Goal: Task Accomplishment & Management: Complete application form

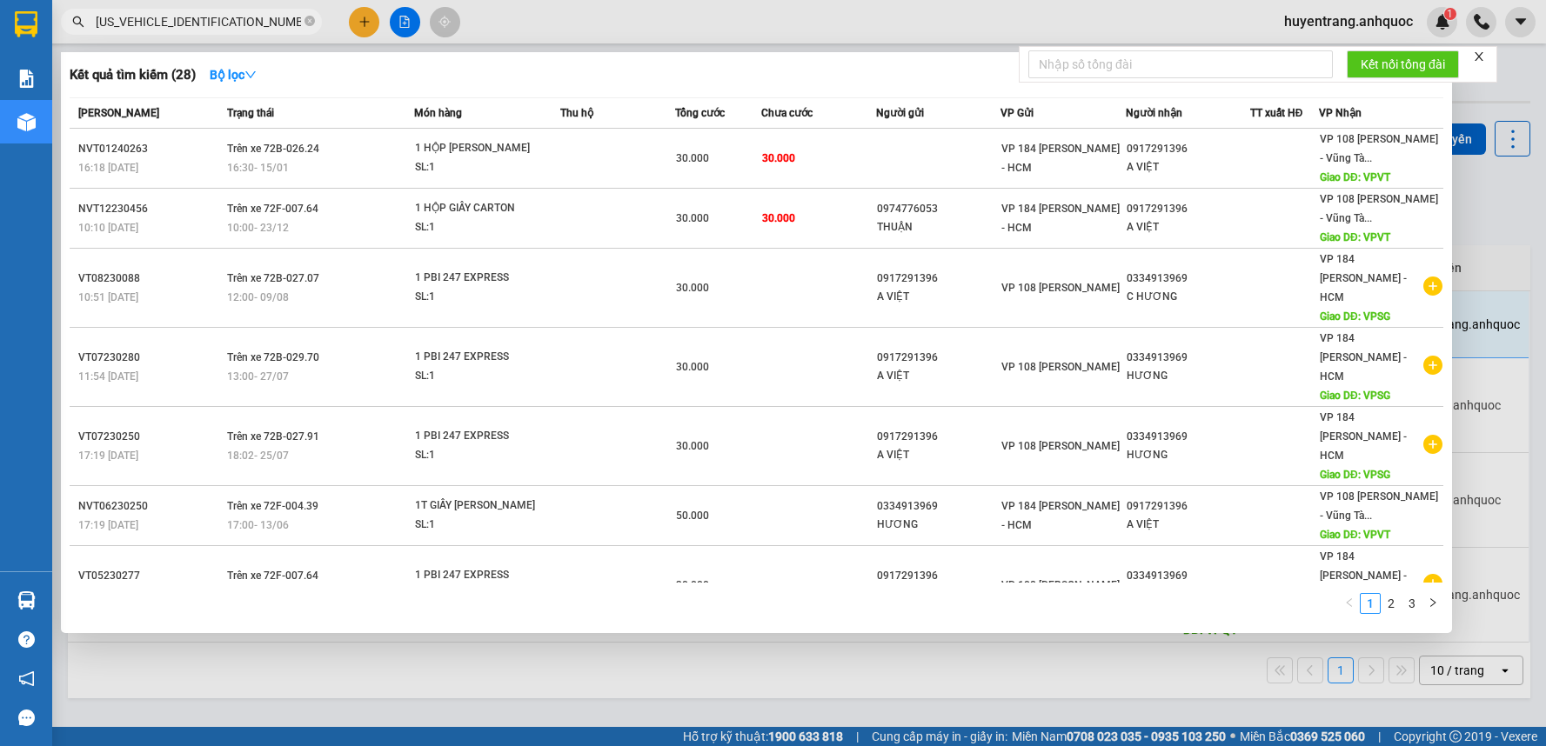
type input "0917291396NVT102"
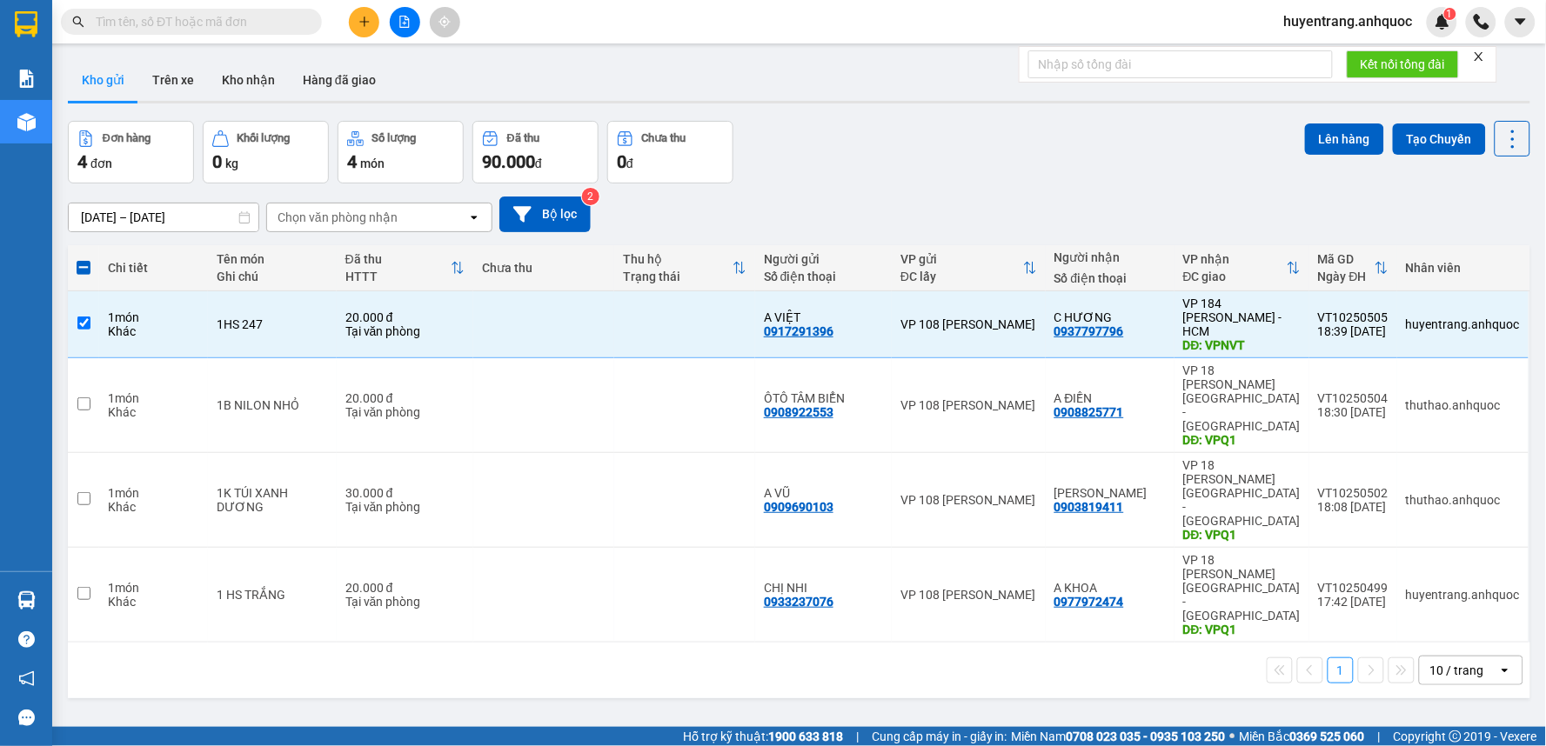
type input "V"
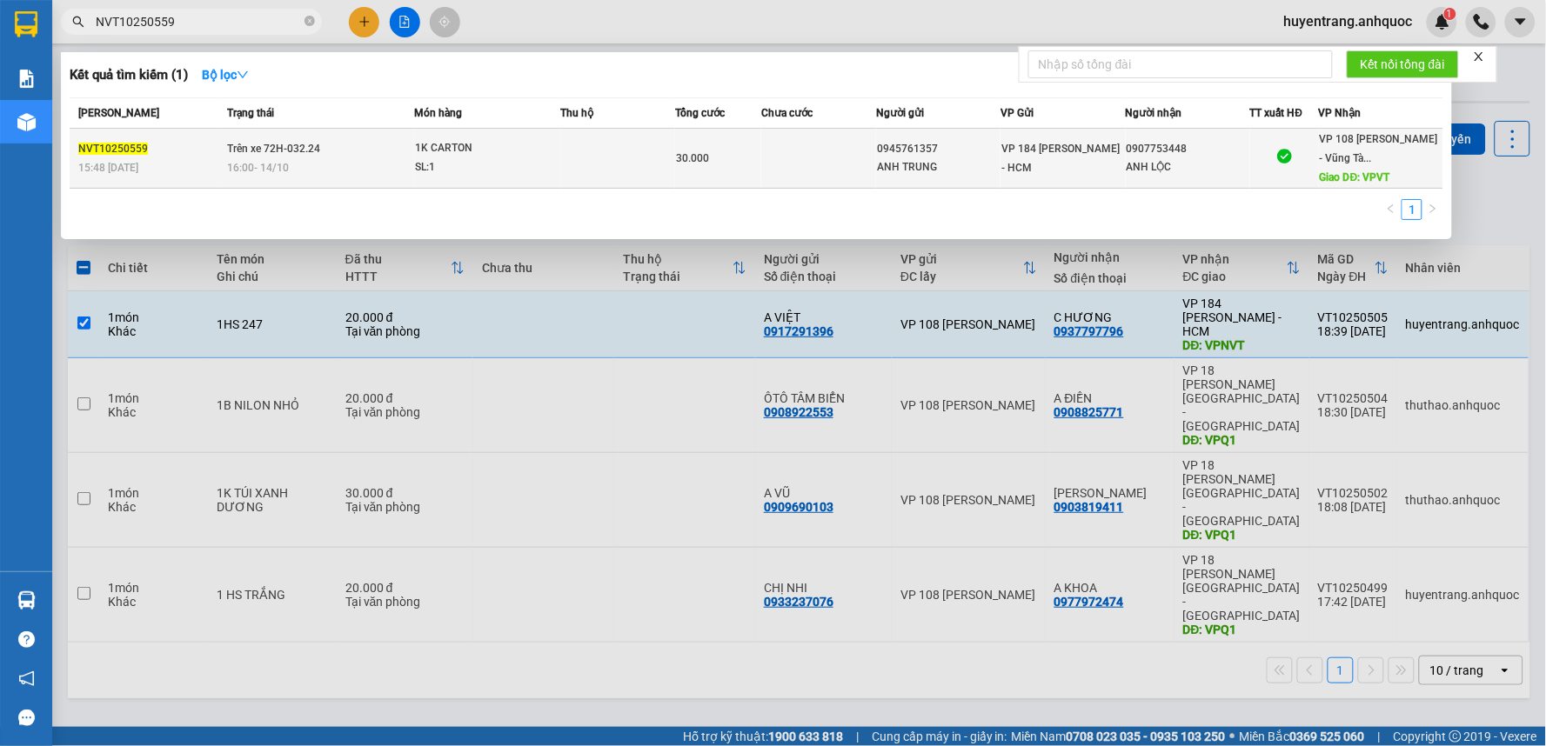
type input "NVT10250559"
click at [406, 150] on td "Trên xe 72H-032.24 16:00 [DATE]" at bounding box center [318, 159] width 191 height 60
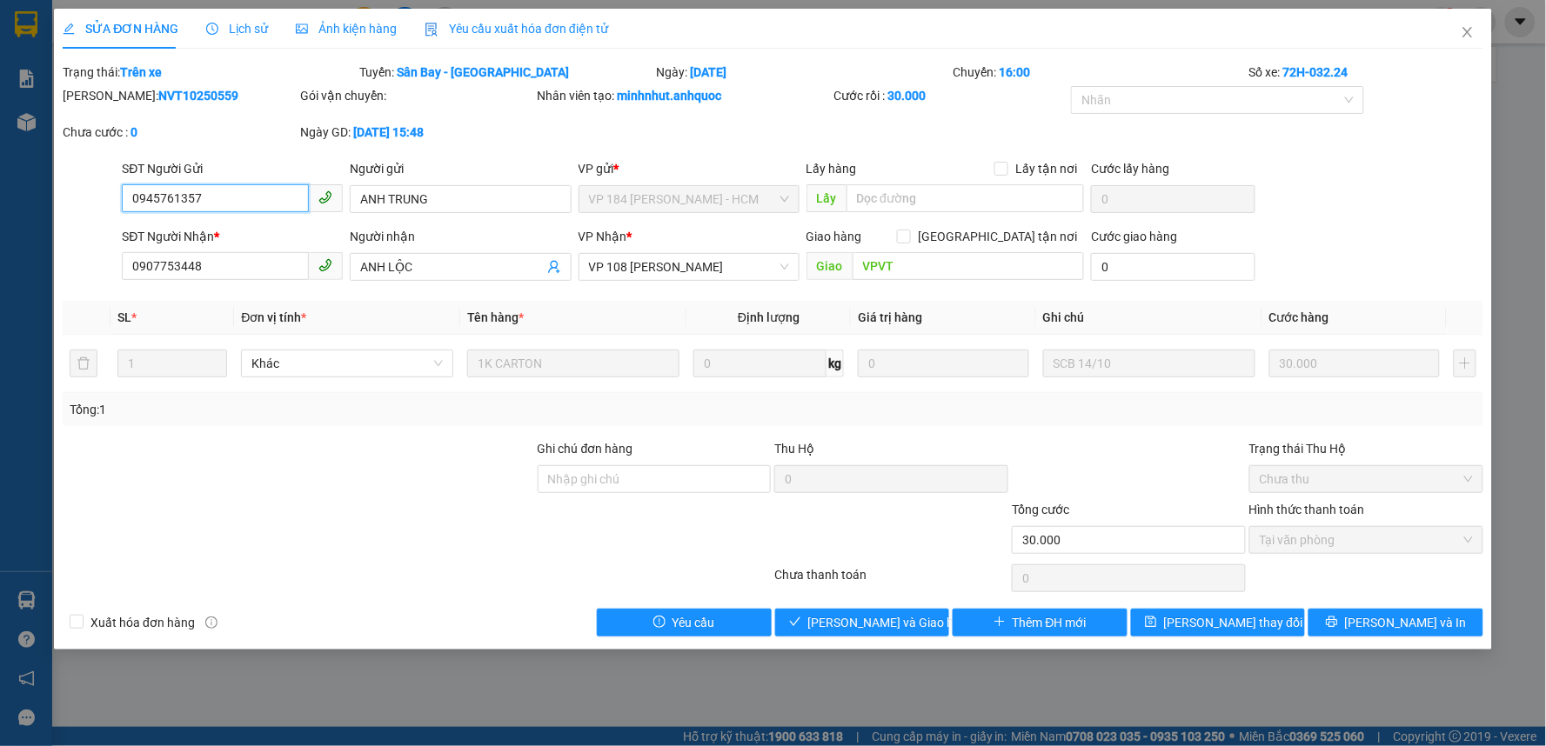
type input "0945761357"
type input "ANH TRUNG"
type input "0907753448"
type input "ANH LỘC"
type input "VPVT"
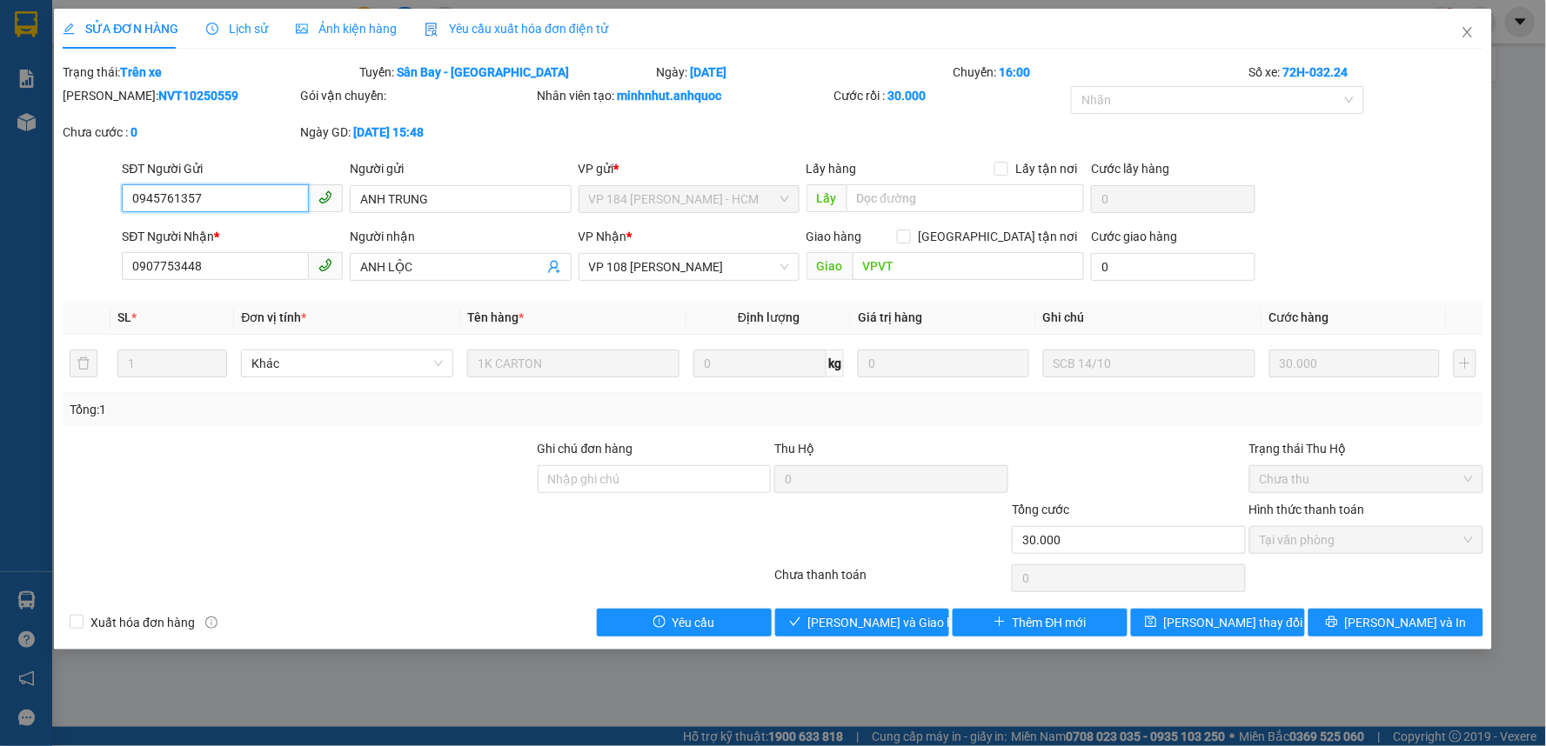
type input "30.000"
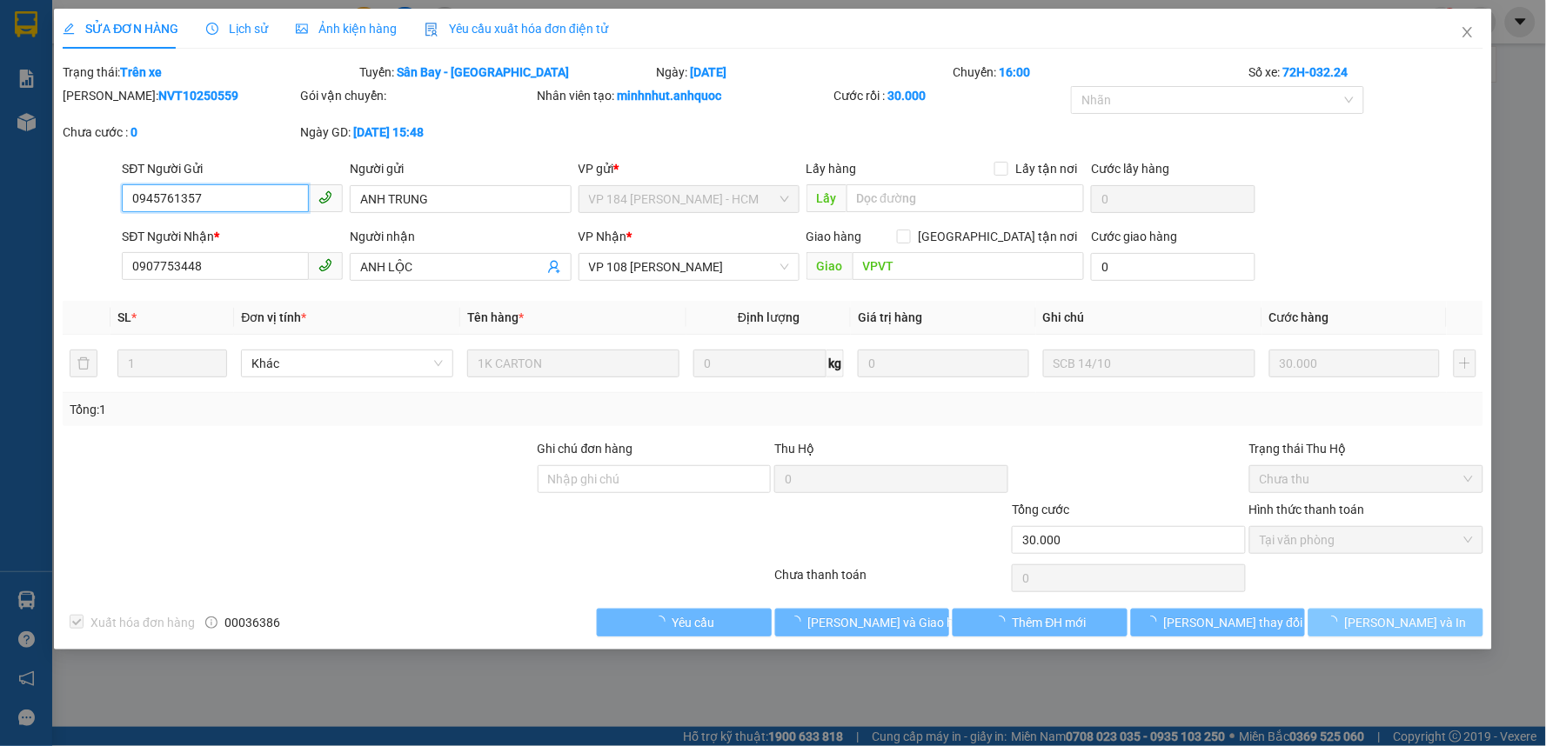
checkbox input "true"
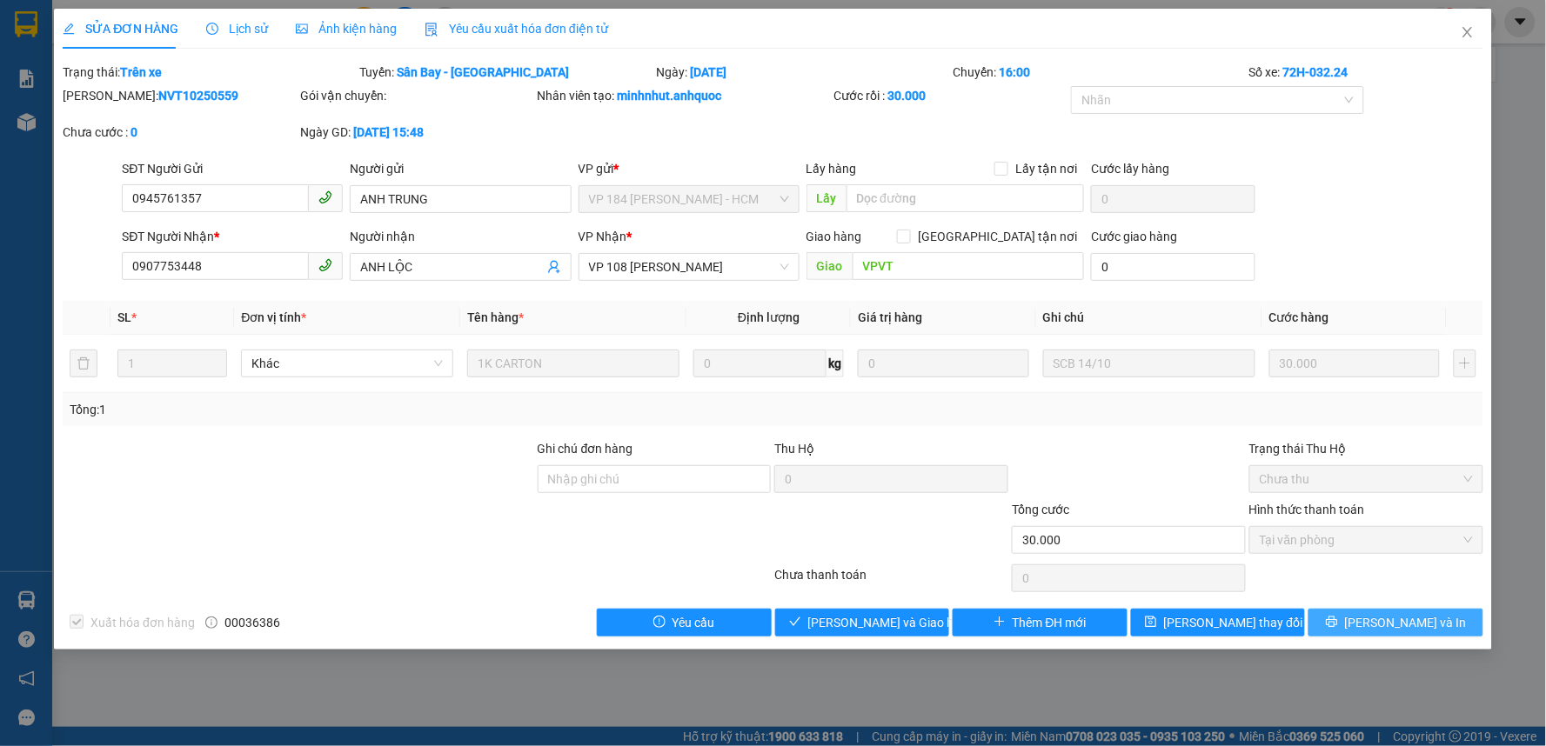
click at [1338, 624] on icon "printer" at bounding box center [1332, 622] width 12 height 12
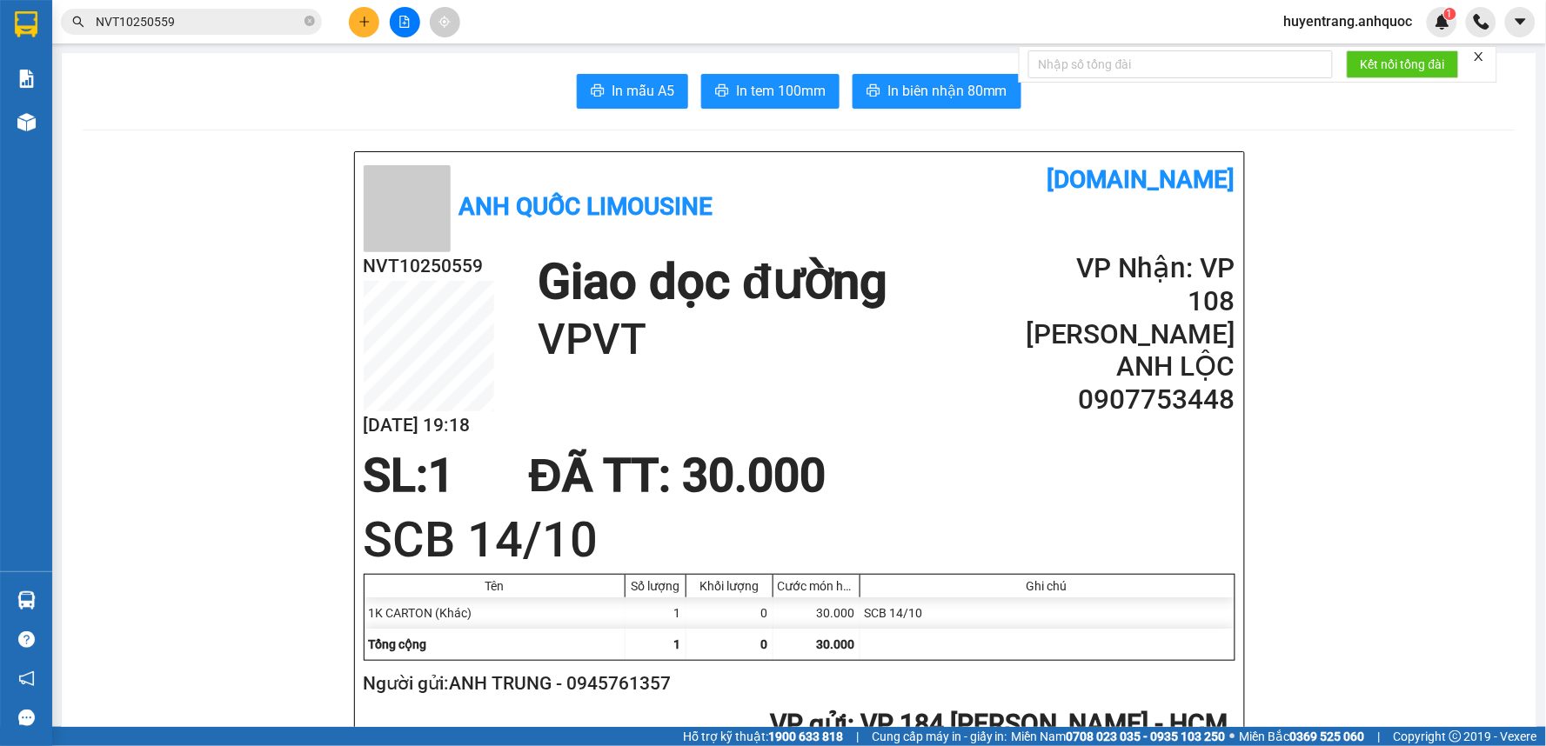
click at [369, 36] on button at bounding box center [364, 22] width 30 height 30
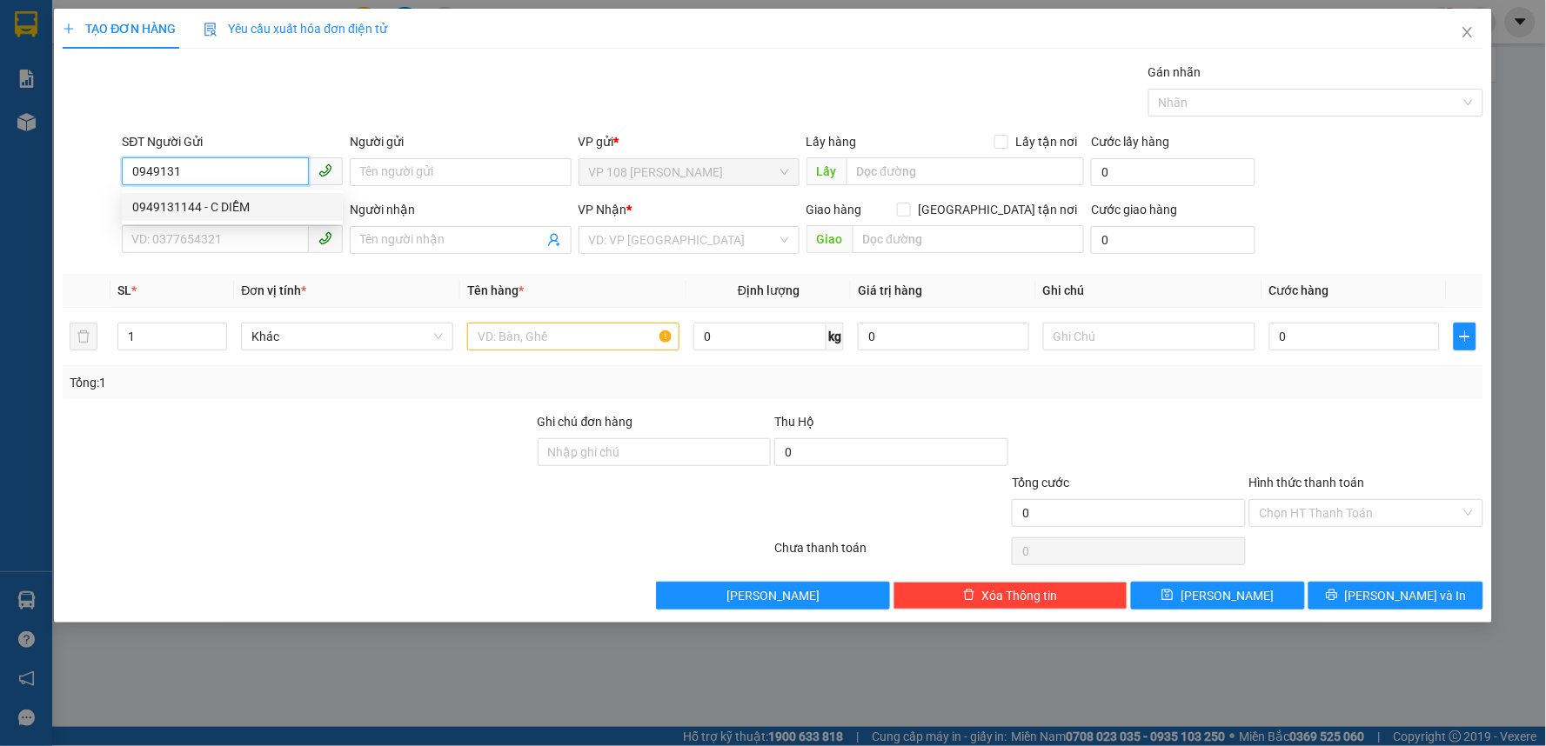
click at [233, 210] on div "0949131144 - C DIỄM" at bounding box center [232, 206] width 200 height 19
type input "0949131144"
type input "C DIỄM"
type input "0382001006"
type input "HÙNG"
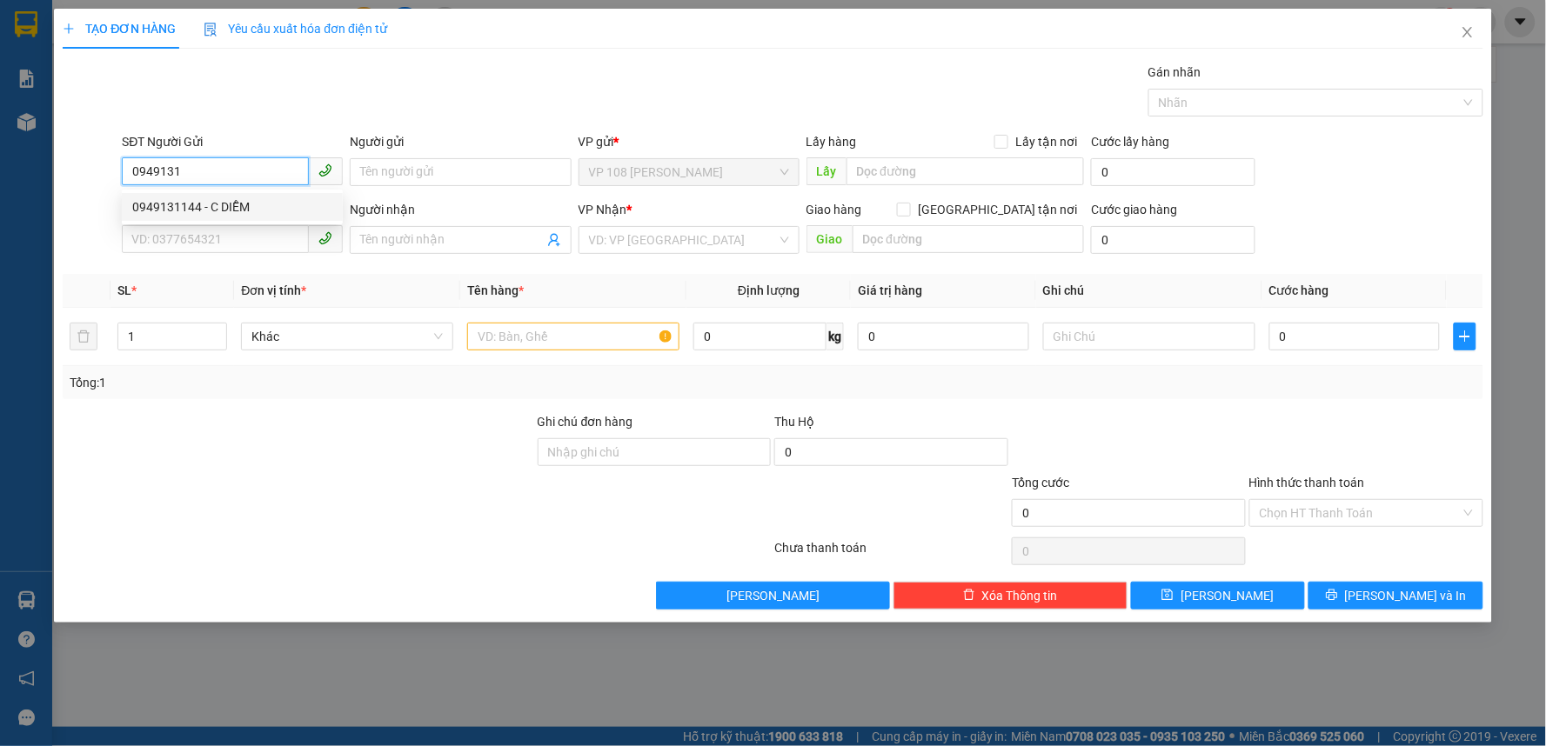
type input "VPBR"
type input "20.000"
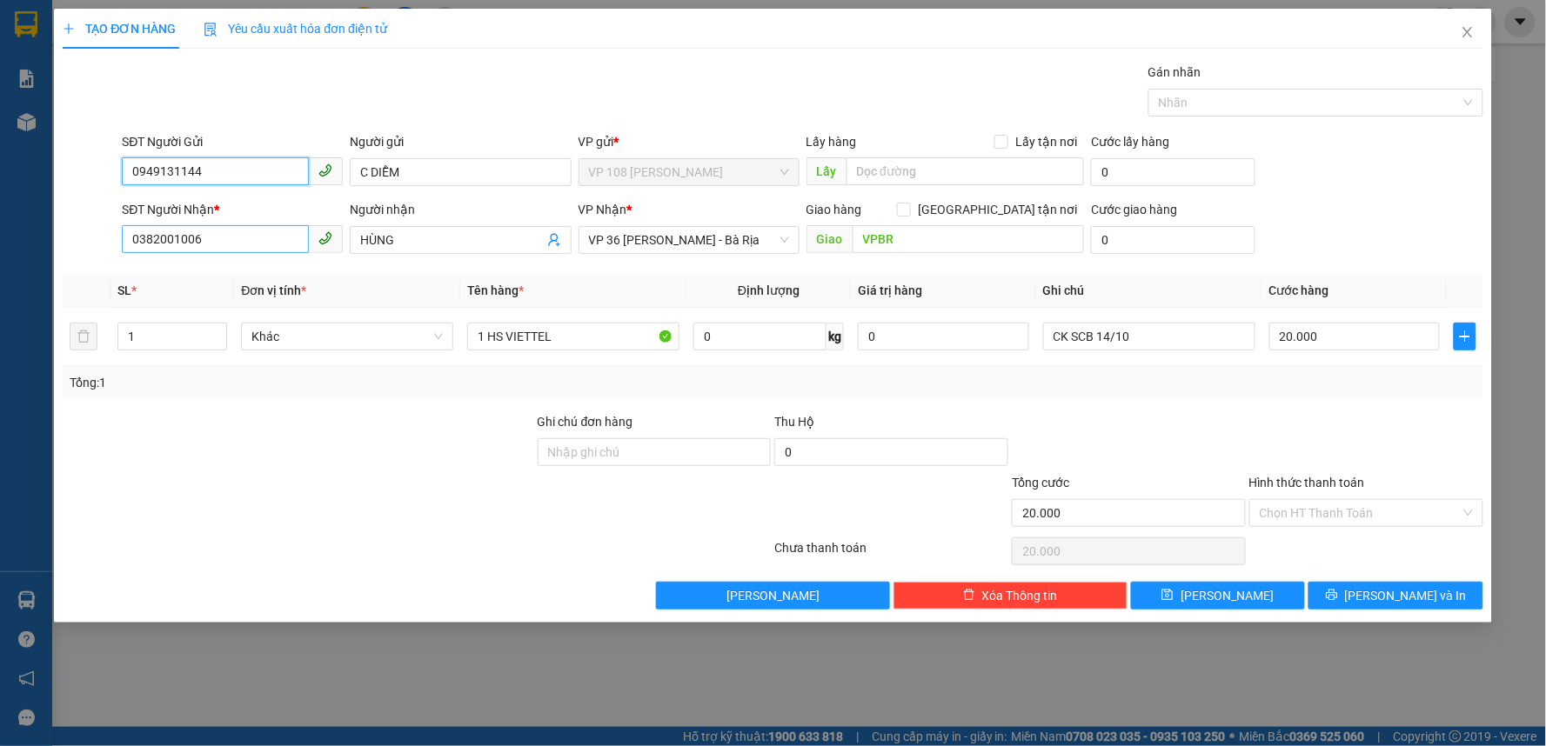
type input "0949131144"
drag, startPoint x: 275, startPoint y: 241, endPoint x: 0, endPoint y: 264, distance: 275.8
click at [0, 264] on div "TẠO ĐƠN HÀNG Yêu cầu xuất hóa đơn điện tử Transit Pickup Surcharge Ids Transit …" at bounding box center [773, 373] width 1546 height 746
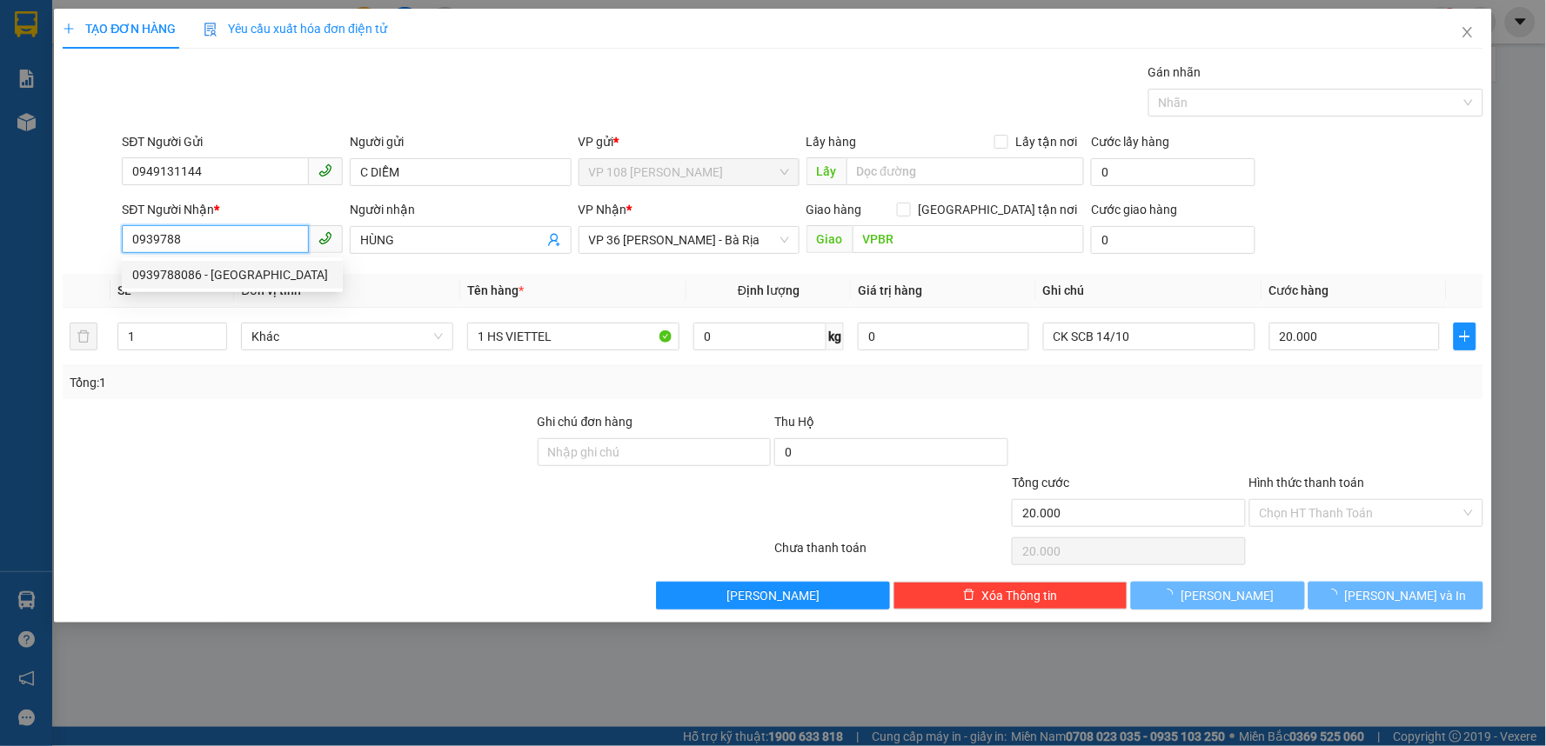
click at [223, 278] on div "0939788086 - [GEOGRAPHIC_DATA]" at bounding box center [232, 274] width 200 height 19
type input "0939788086"
type input "[PERSON_NAME]"
type input "VP Q1"
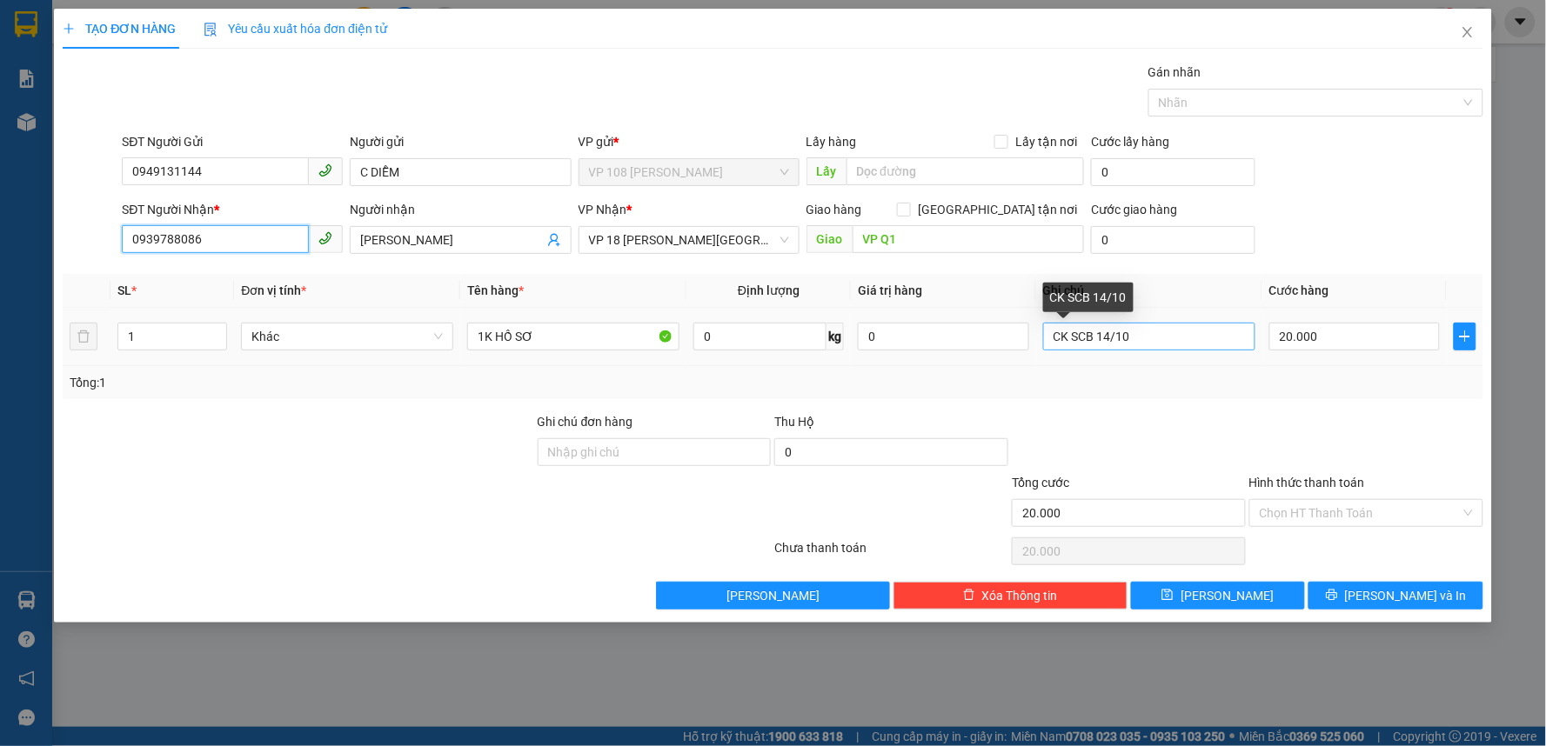
type input "0939788086"
drag, startPoint x: 1167, startPoint y: 343, endPoint x: 821, endPoint y: 336, distance: 346.2
click at [822, 337] on tr "1 Khác 1K HỒ SƠ 0 kg 0 CK SCB 14/10 20.000" at bounding box center [773, 337] width 1420 height 58
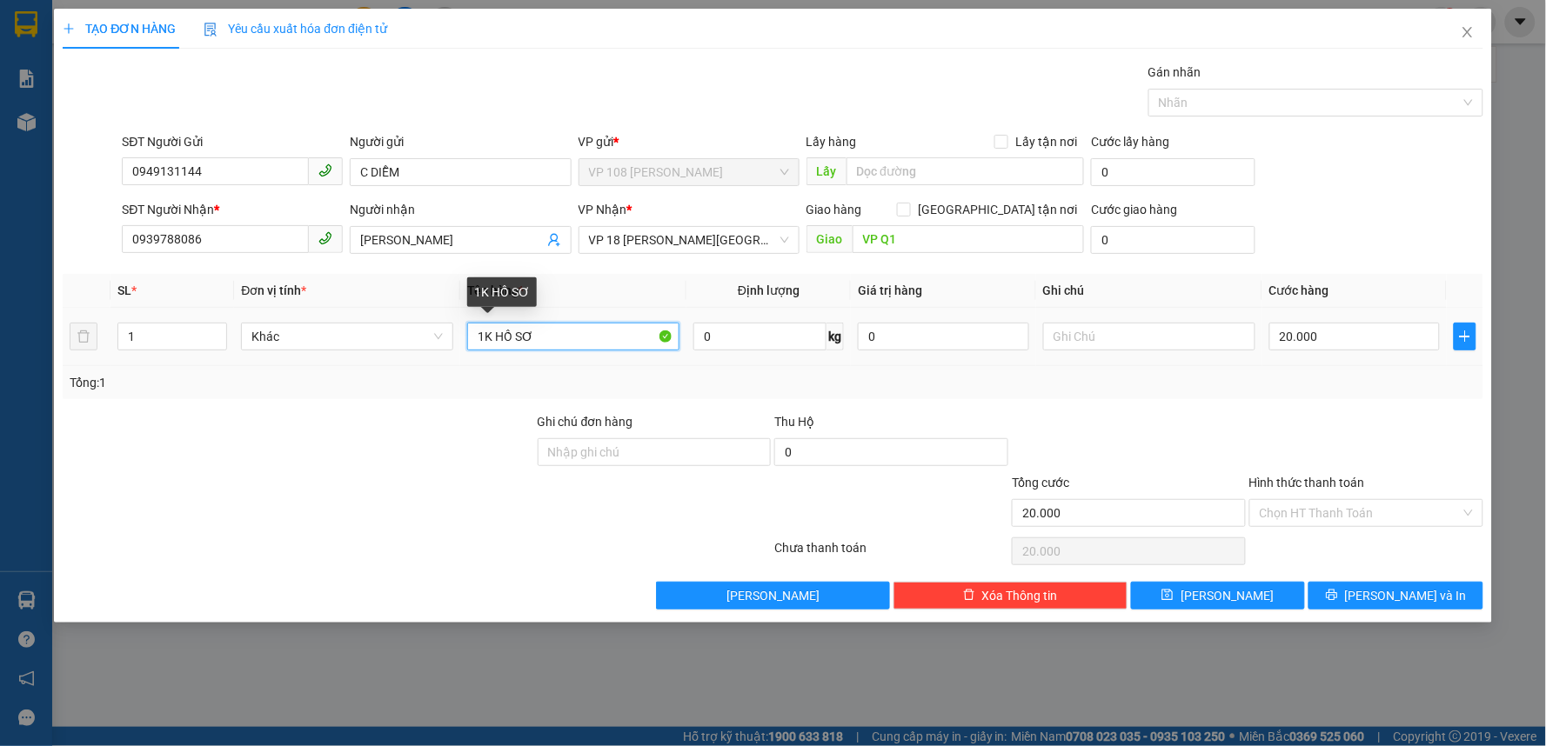
click at [569, 326] on input "1K HỒ SƠ" at bounding box center [573, 337] width 212 height 28
type input "1K XÁM"
click at [1369, 516] on input "Hình thức thanh toán" at bounding box center [1359, 513] width 201 height 26
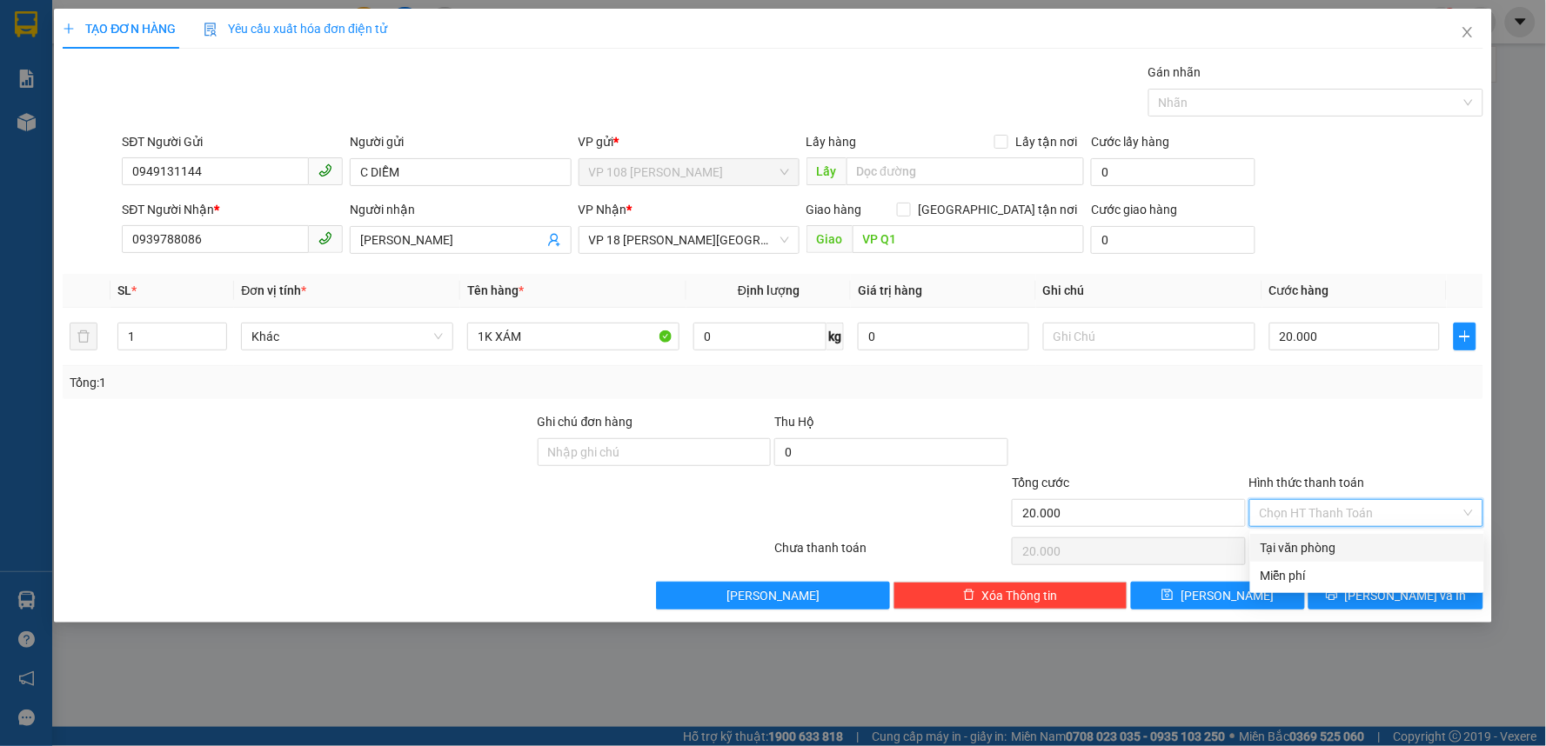
drag, startPoint x: 1369, startPoint y: 541, endPoint x: 1194, endPoint y: 428, distance: 208.2
click at [1368, 541] on div "Tại văn phòng" at bounding box center [1366, 547] width 213 height 19
type input "0"
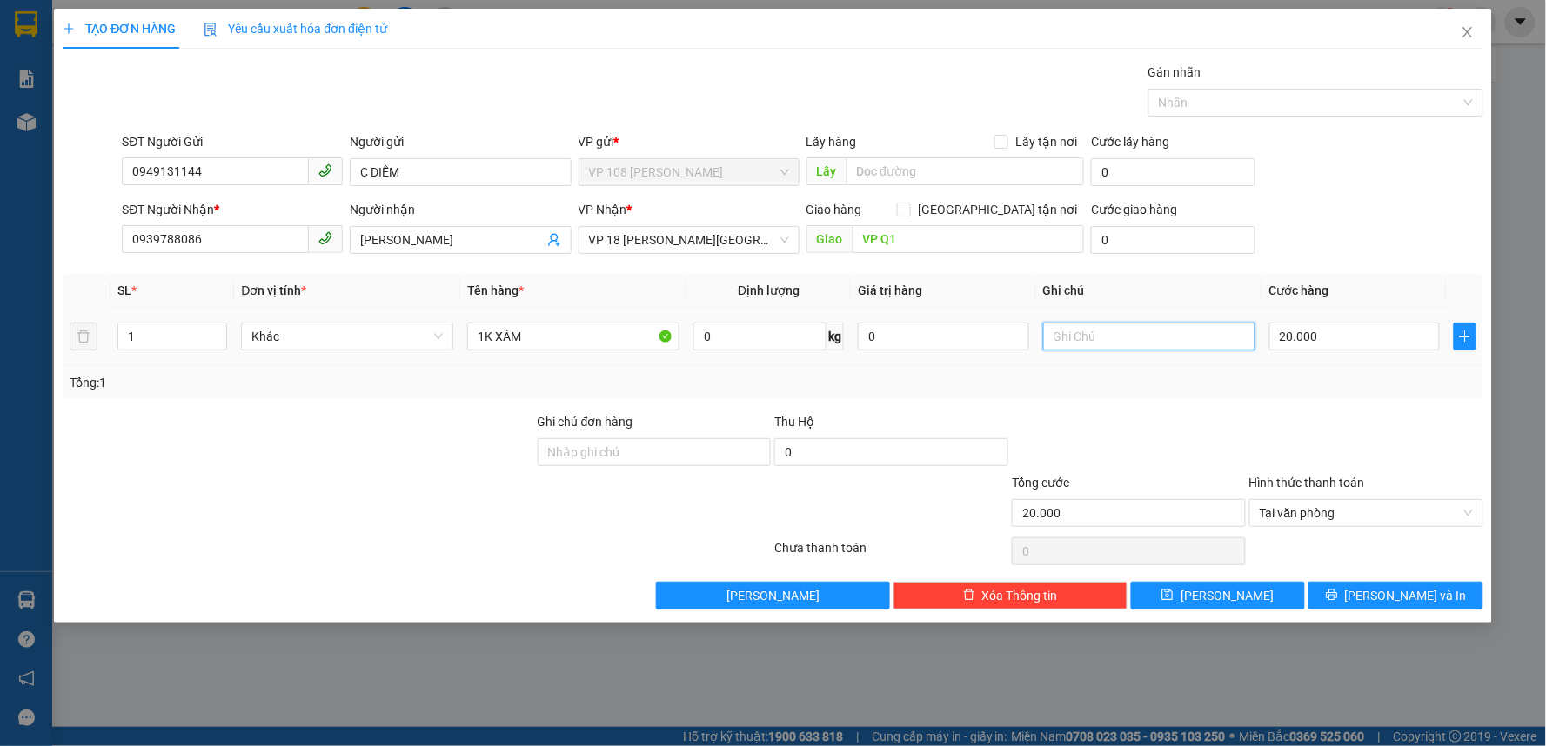
click at [1114, 335] on input "text" at bounding box center [1149, 337] width 212 height 28
type input "CK SCB 14/10"
drag, startPoint x: 1376, startPoint y: 598, endPoint x: 1413, endPoint y: 602, distance: 37.6
click at [1413, 602] on button "[PERSON_NAME] và In" at bounding box center [1395, 596] width 175 height 28
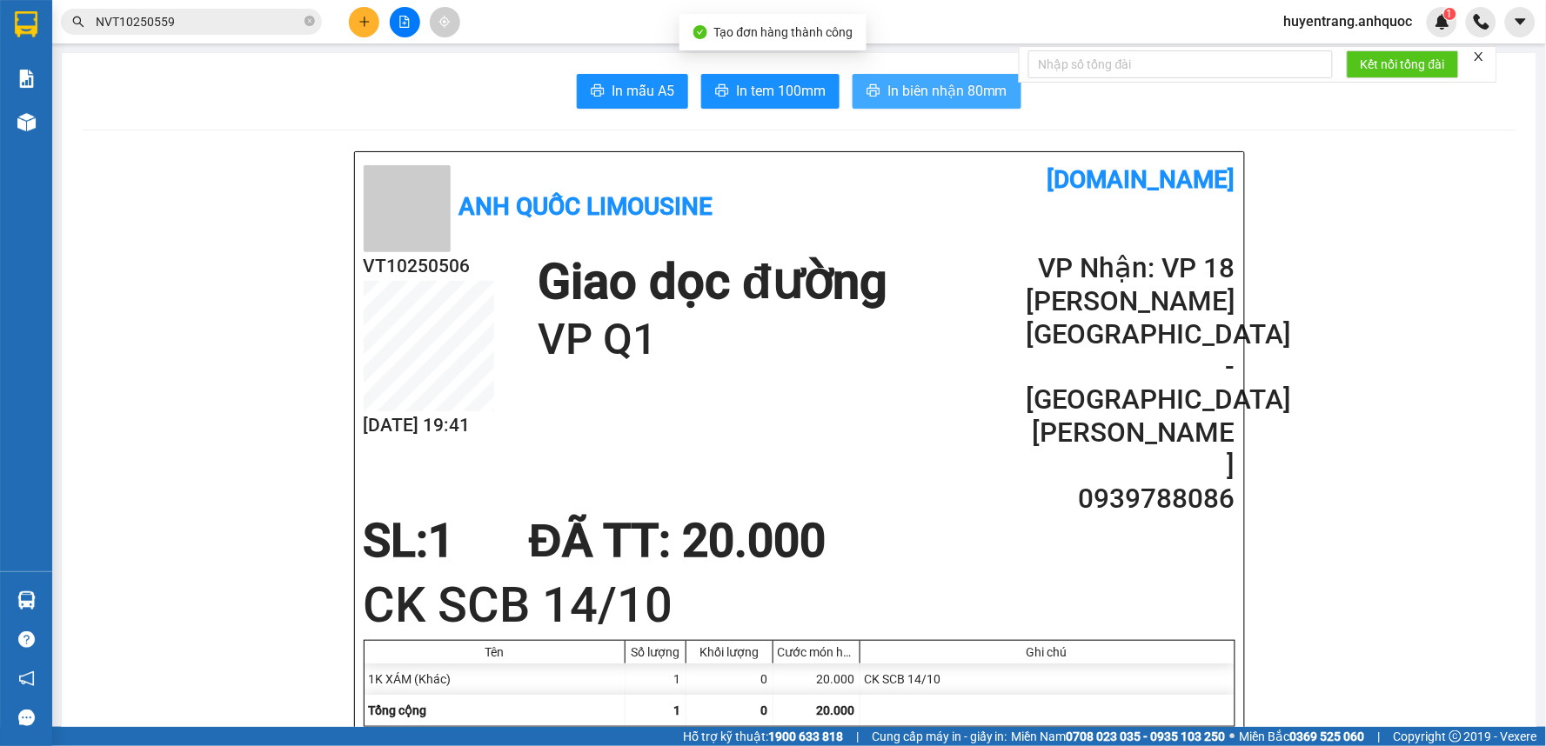
click at [945, 89] on span "In biên nhận 80mm" at bounding box center [947, 91] width 120 height 22
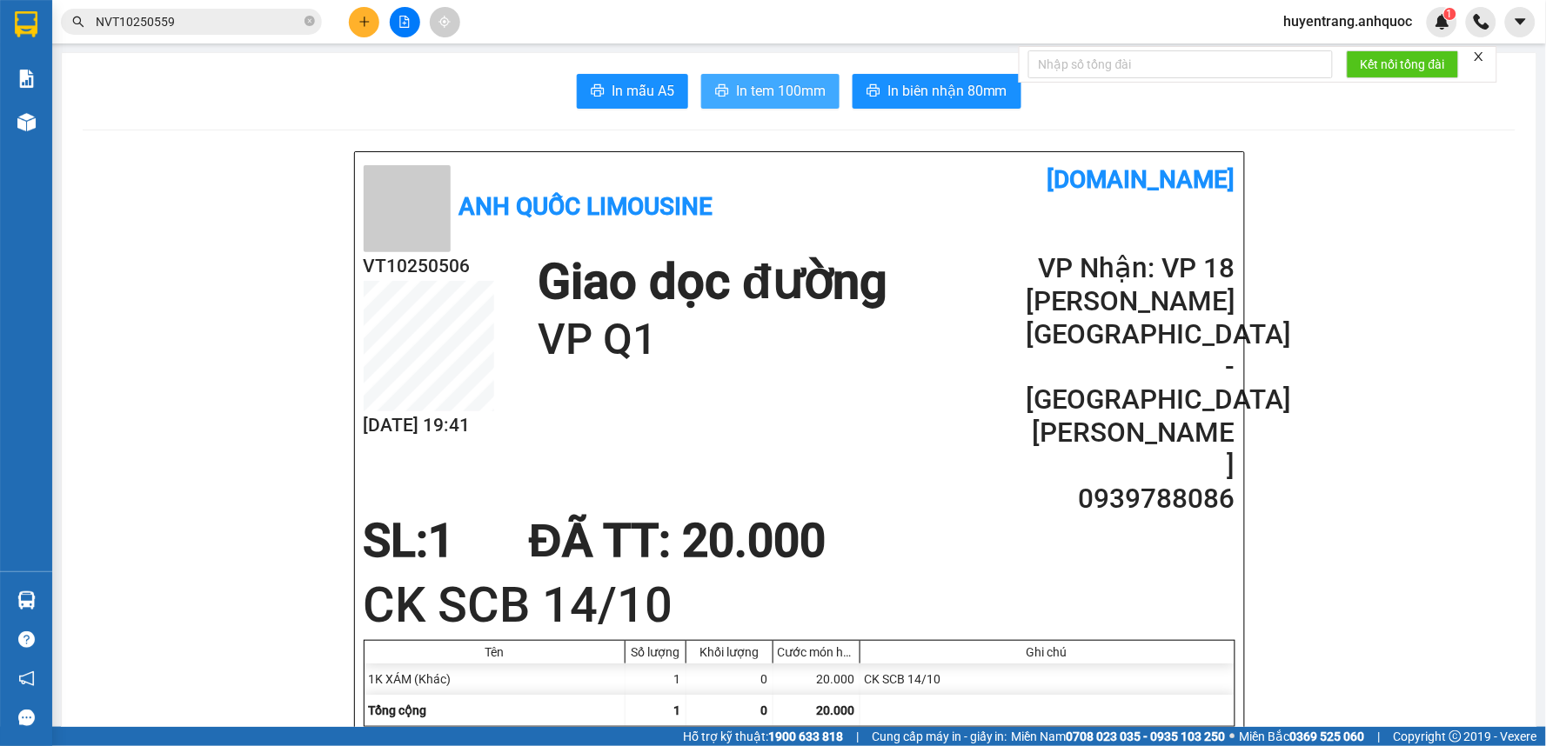
click at [758, 90] on span "In tem 100mm" at bounding box center [781, 91] width 90 height 22
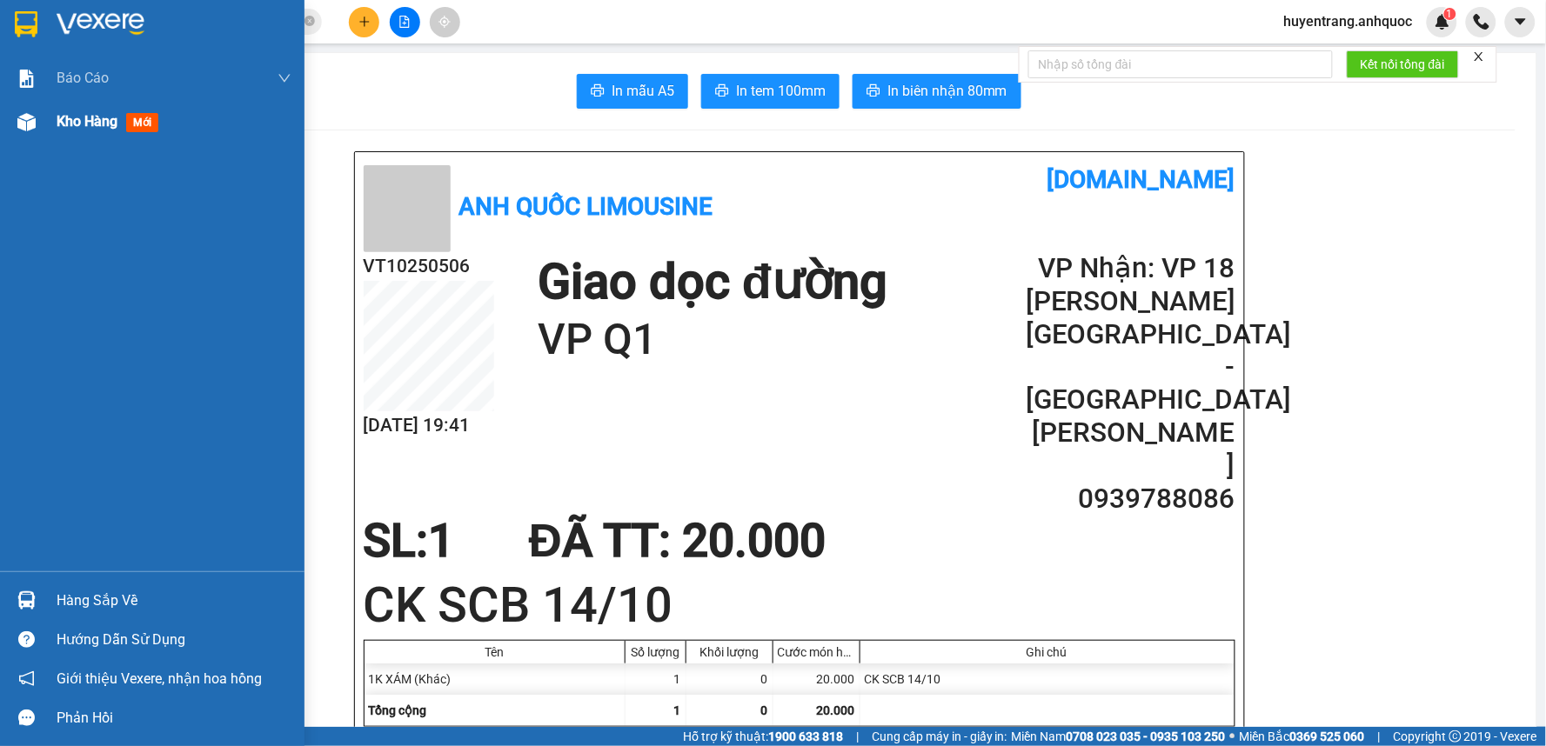
click at [93, 117] on span "Kho hàng" at bounding box center [87, 121] width 61 height 17
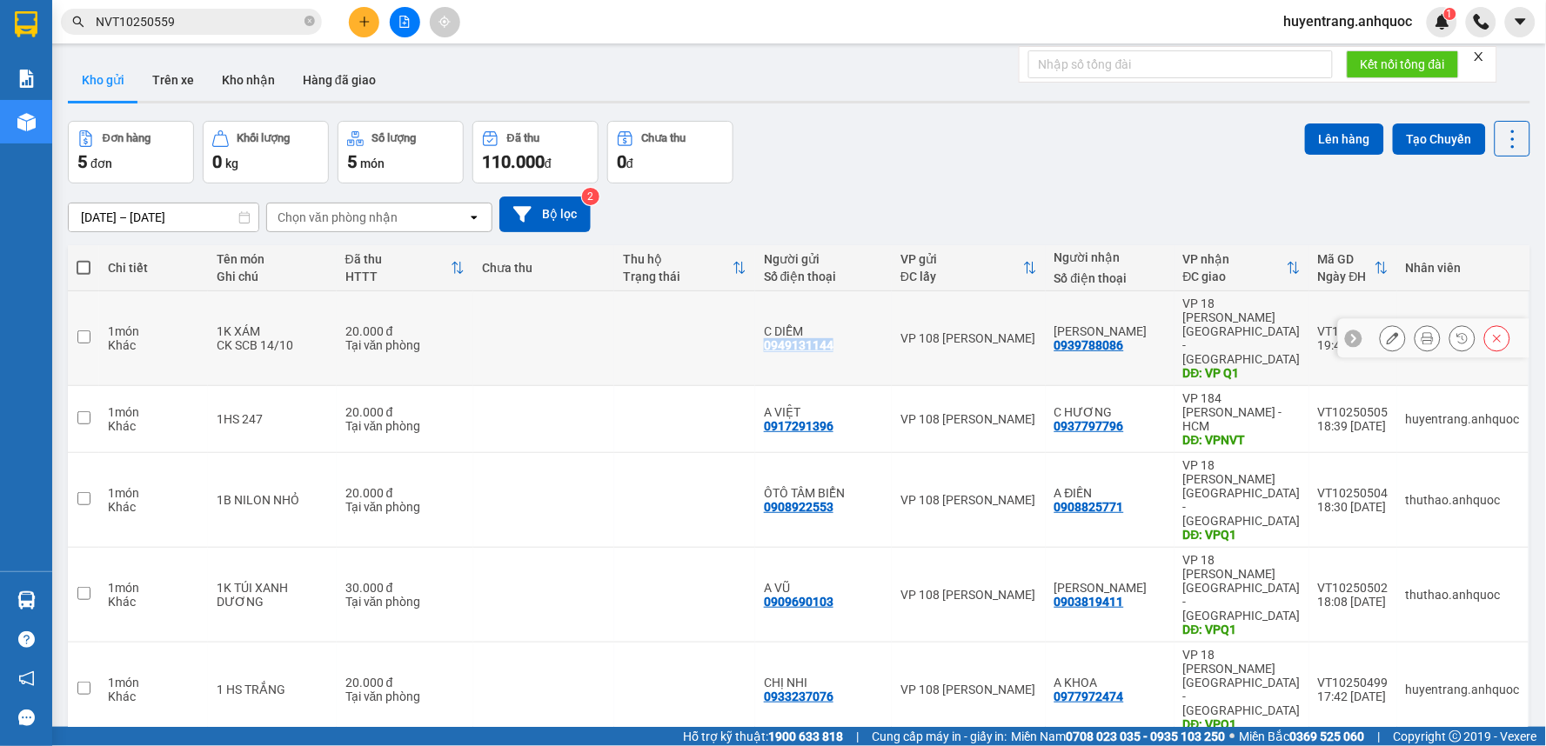
drag, startPoint x: 844, startPoint y: 324, endPoint x: 758, endPoint y: 333, distance: 85.7
click at [758, 333] on td "C DIỄM 0949131144" at bounding box center [823, 338] width 137 height 95
checkbox input "true"
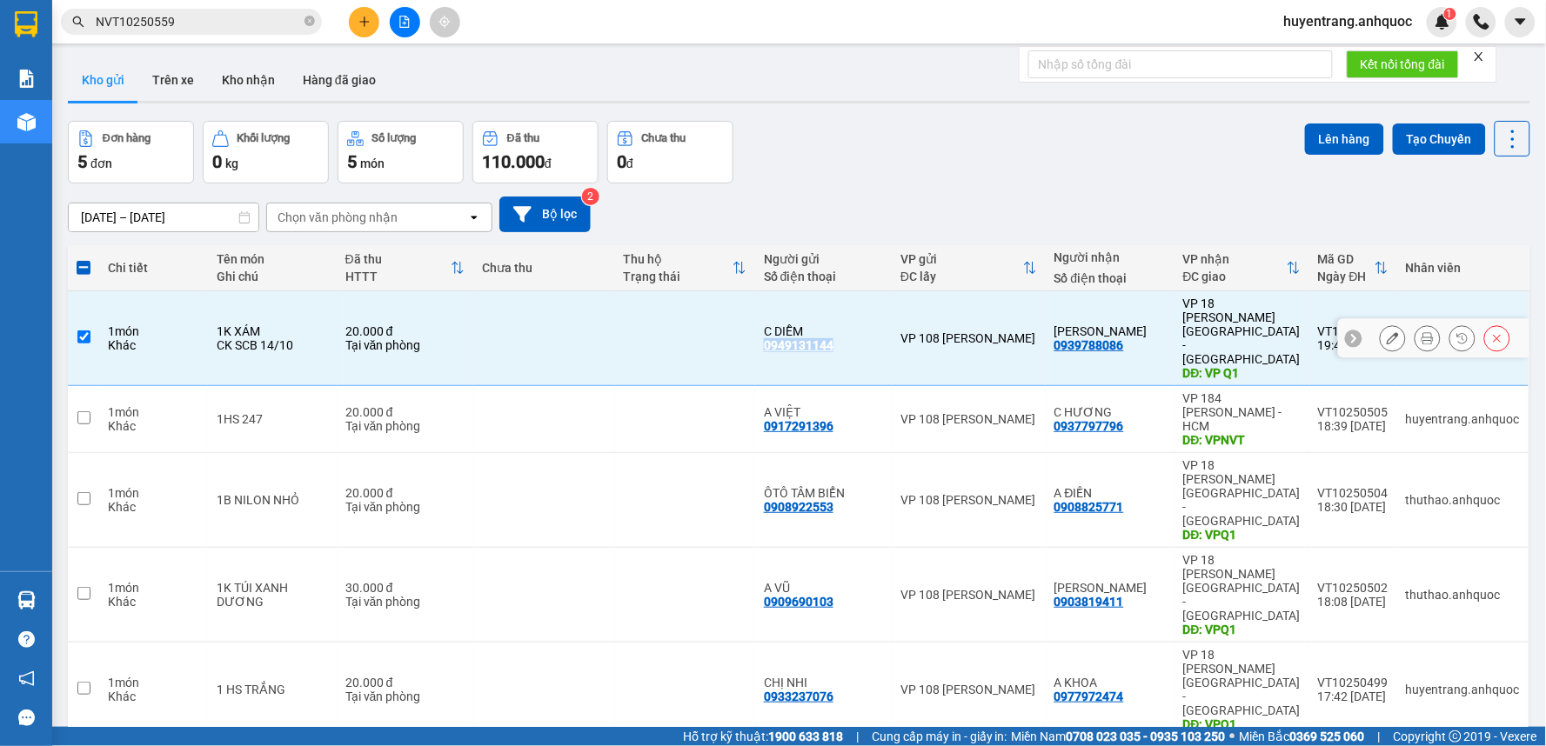
copy div "0949131144"
click at [1380, 324] on button at bounding box center [1392, 339] width 24 height 30
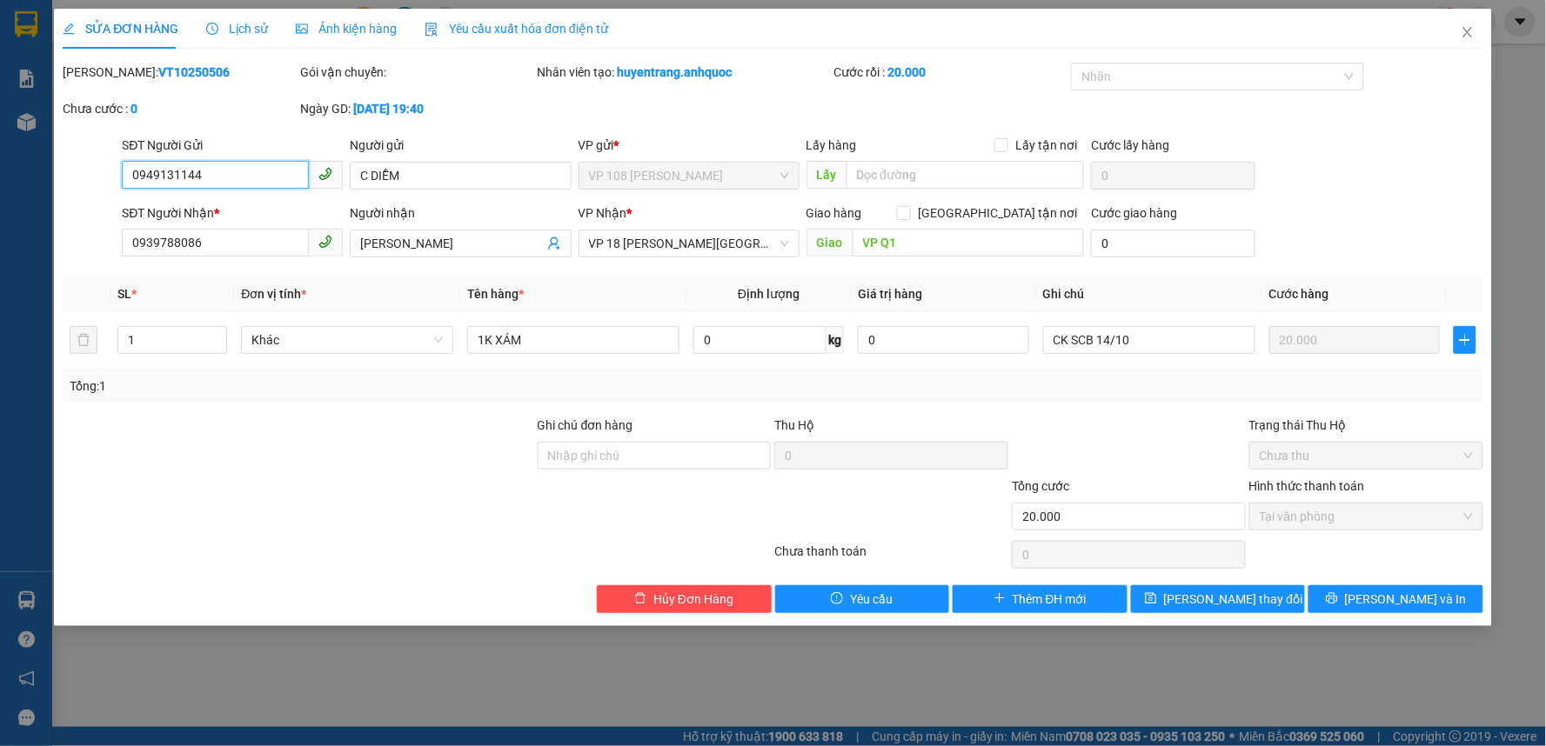
type input "0949131144"
type input "C DIỄM"
type input "0939788086"
type input "[PERSON_NAME]"
type input "VP Q1"
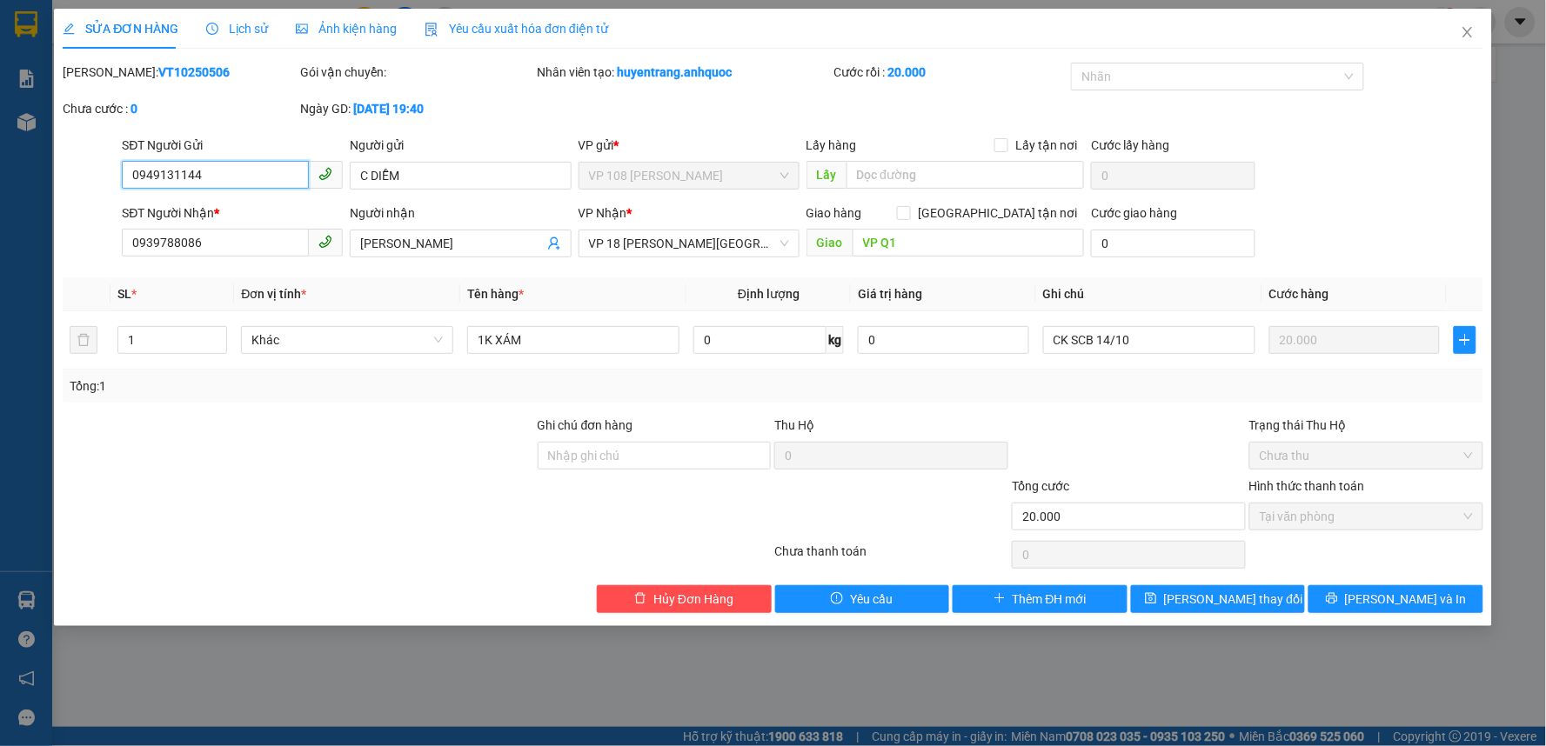
type input "20.000"
click at [158, 75] on b "VT10250506" at bounding box center [193, 72] width 71 height 14
copy b "VT10250506"
click at [1475, 27] on span "Close" at bounding box center [1467, 33] width 49 height 49
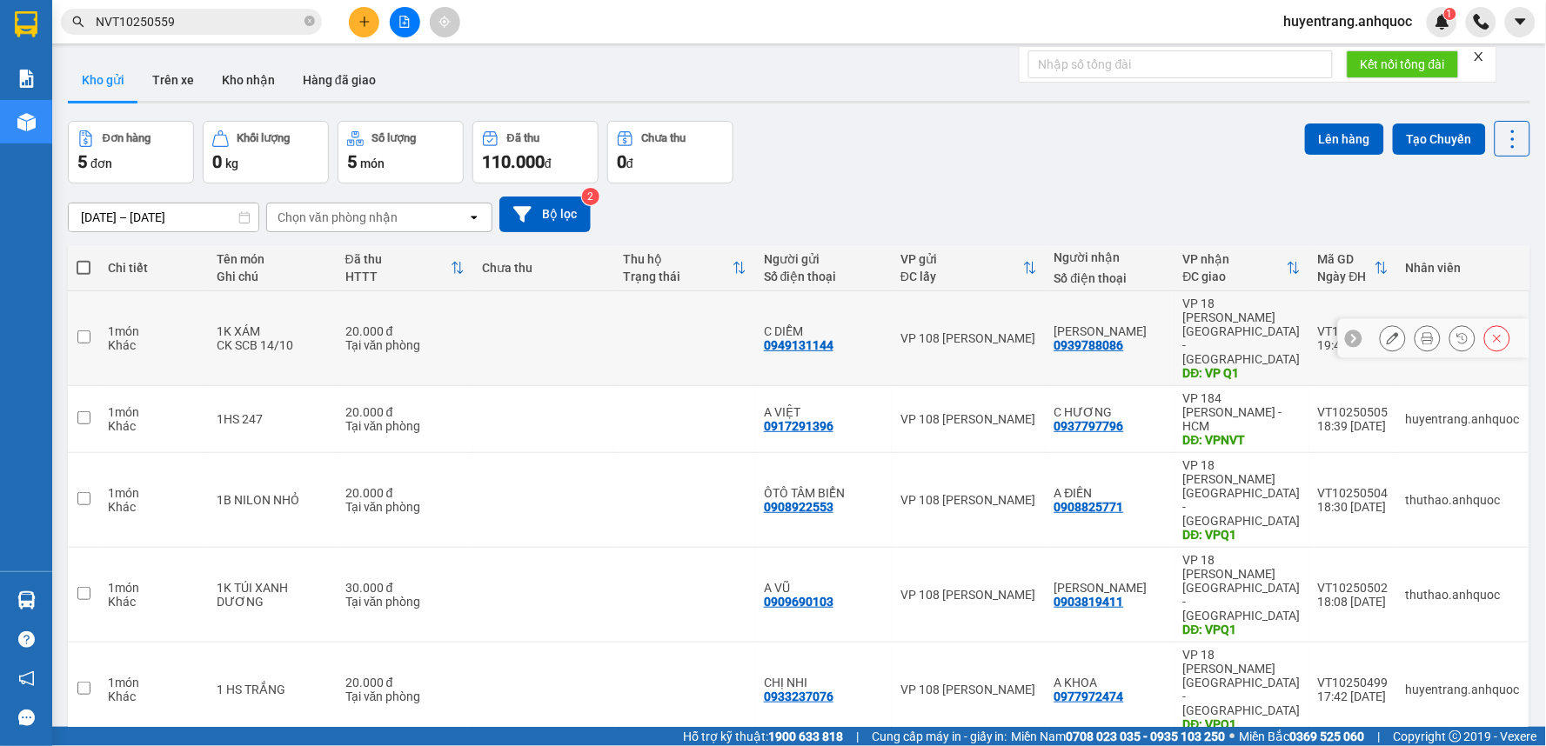
click at [429, 324] on div "20.000 đ" at bounding box center [404, 331] width 119 height 14
checkbox input "true"
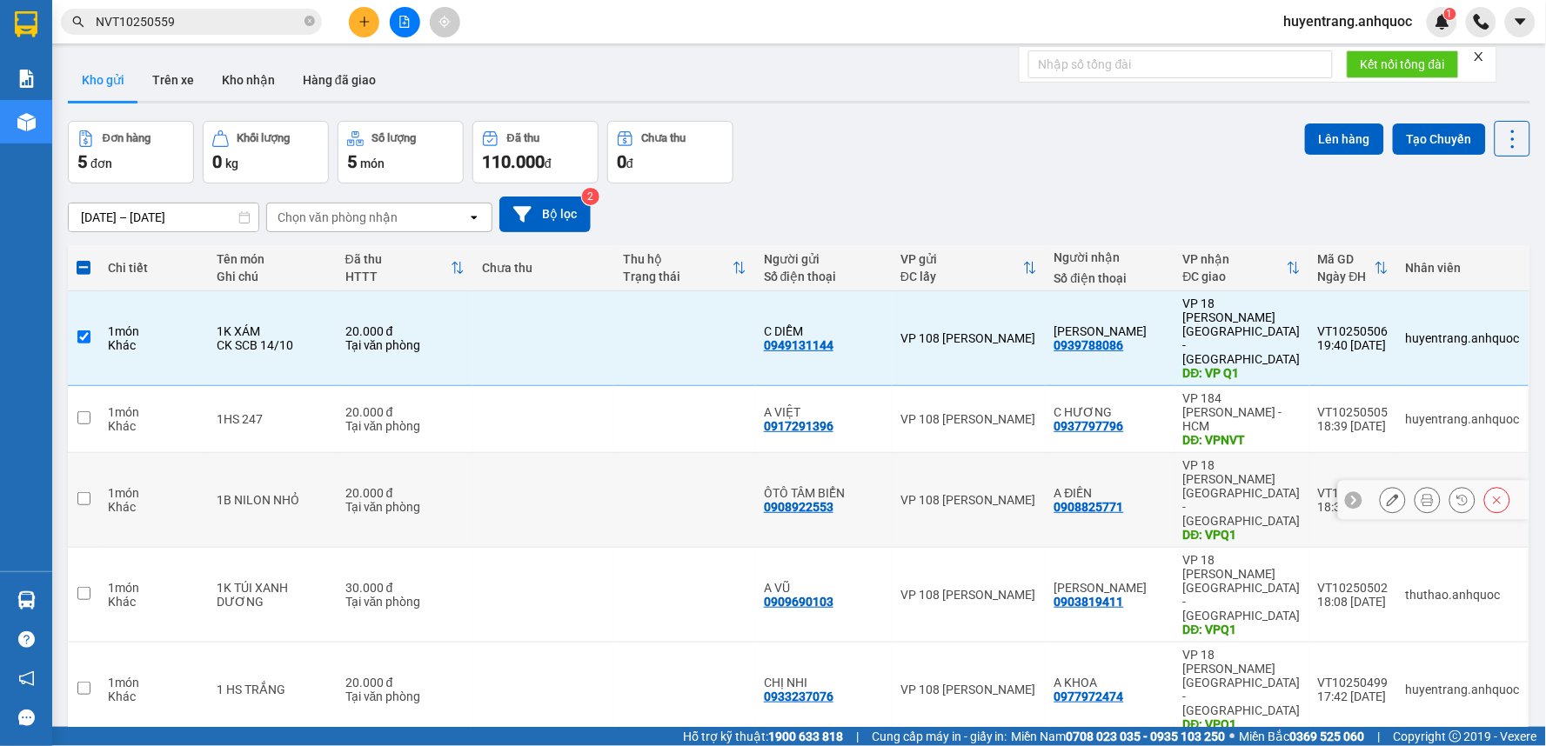
click at [476, 453] on td at bounding box center [543, 500] width 141 height 95
checkbox input "true"
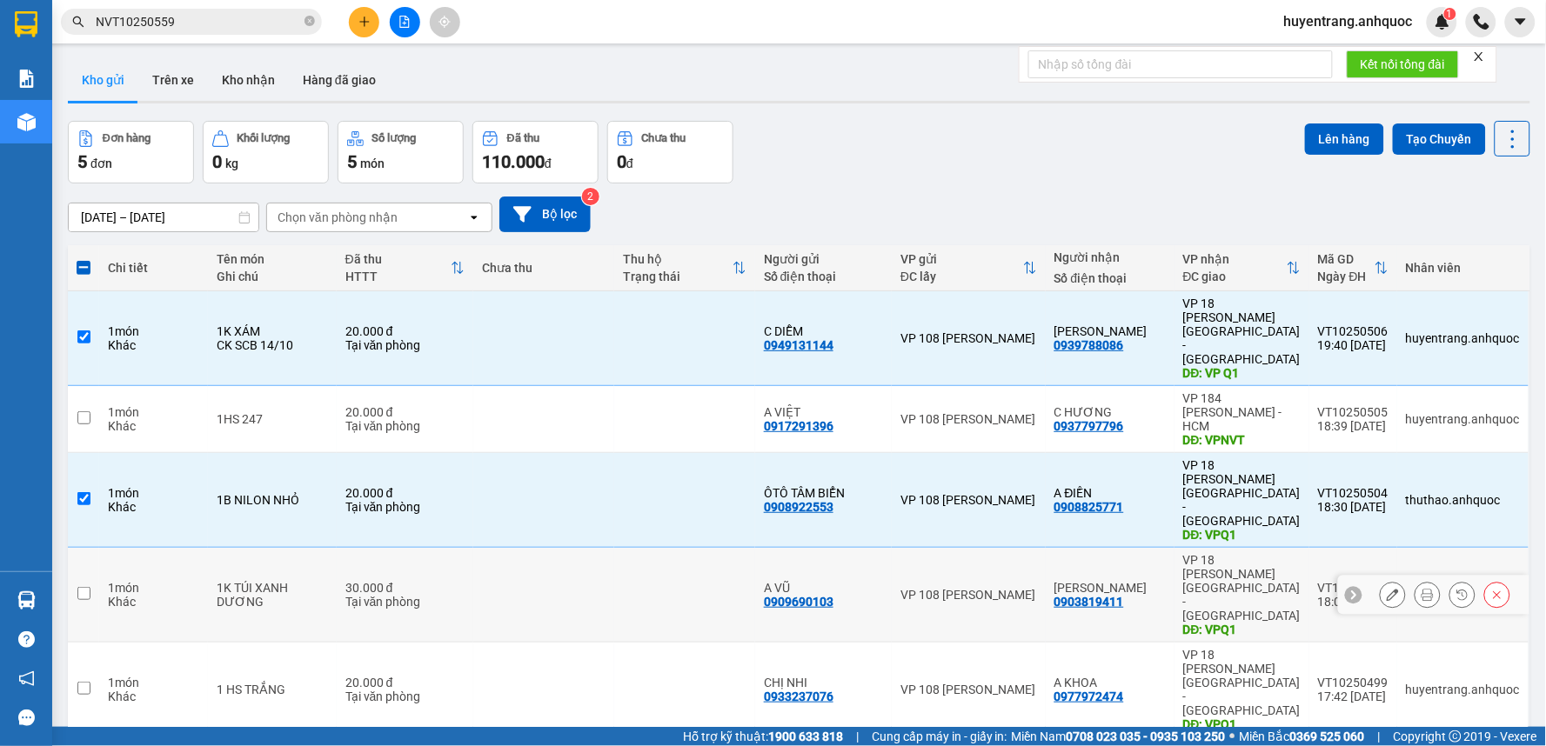
click at [481, 548] on td at bounding box center [543, 595] width 141 height 95
checkbox input "true"
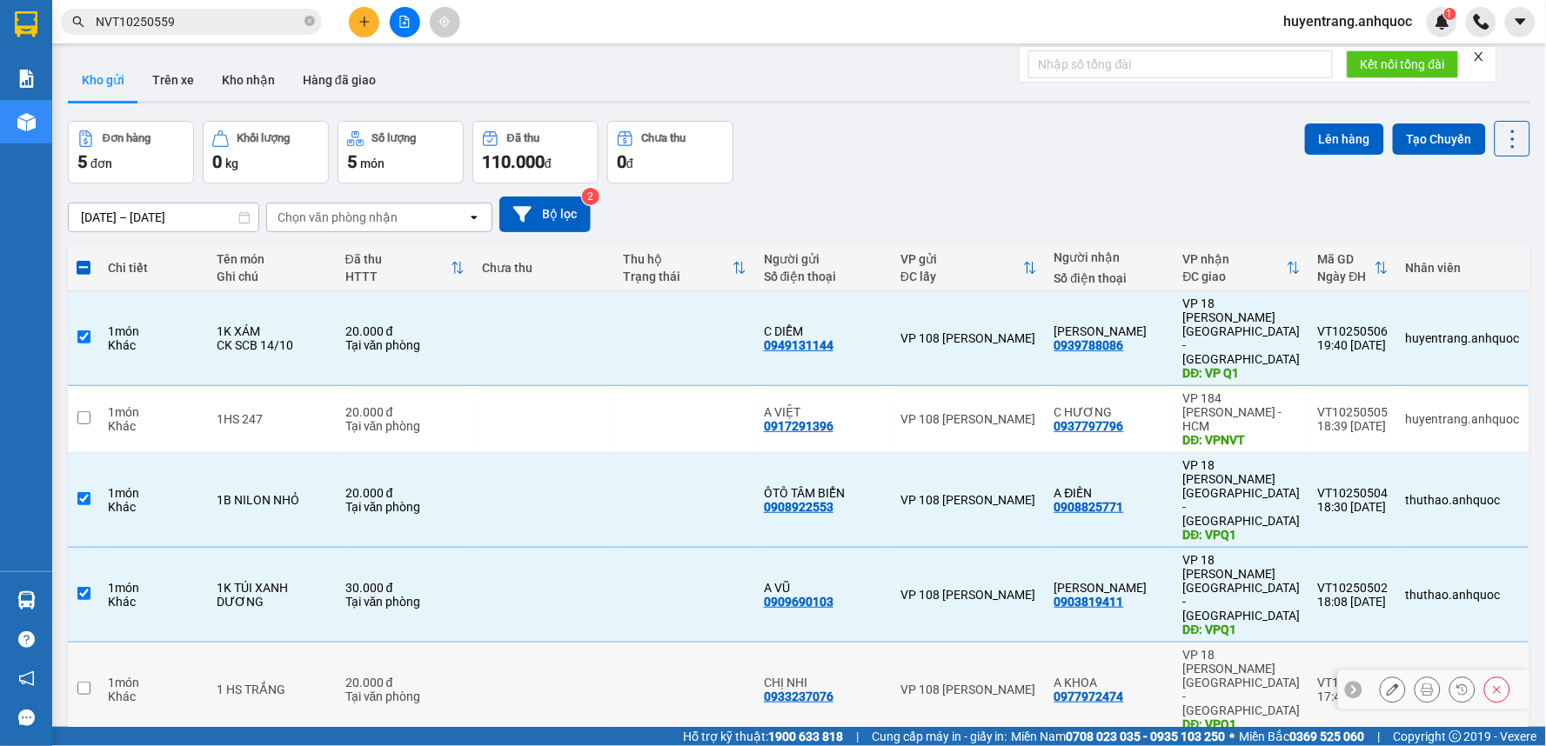
click at [498, 643] on td at bounding box center [543, 690] width 141 height 95
checkbox input "true"
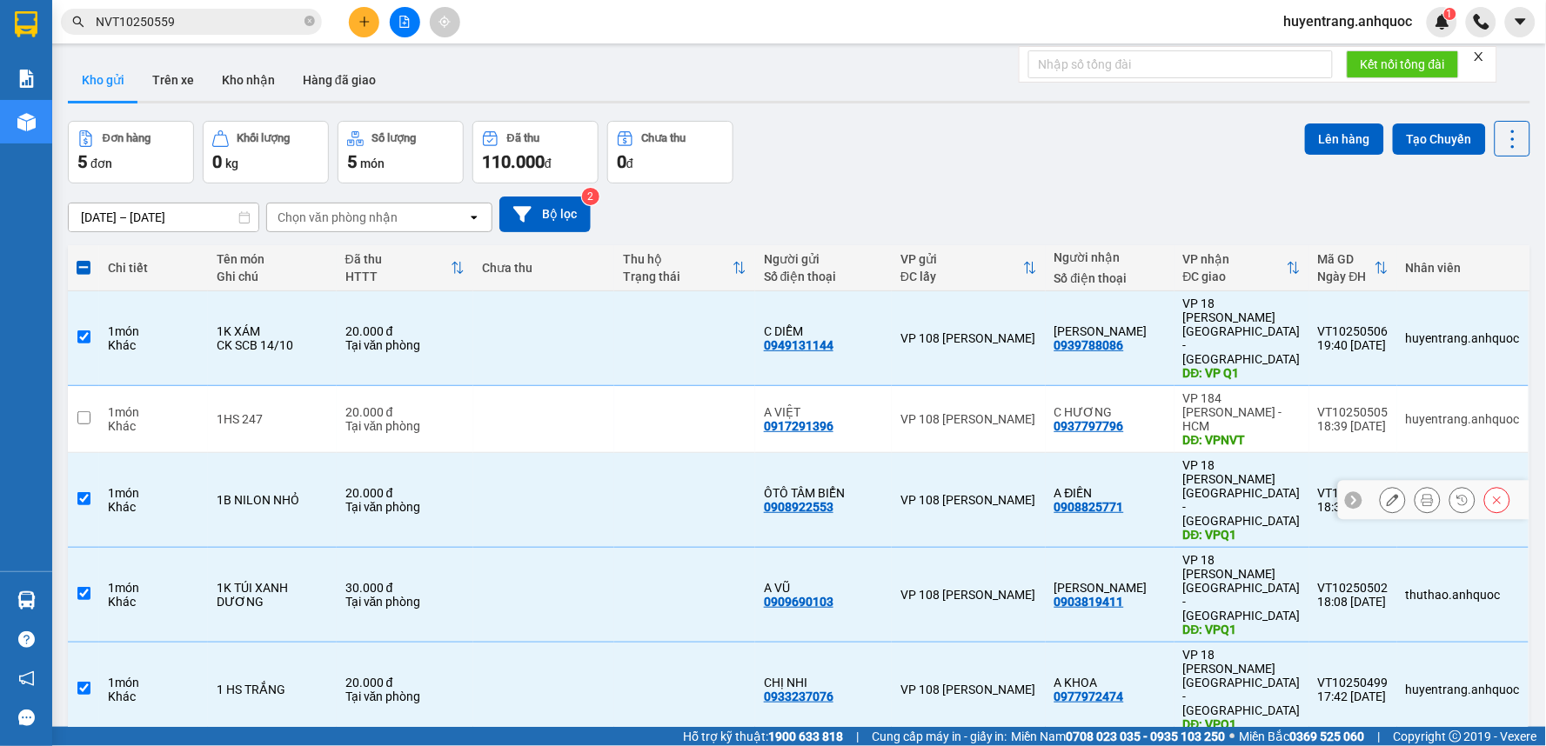
click at [536, 453] on td at bounding box center [543, 500] width 141 height 95
checkbox input "false"
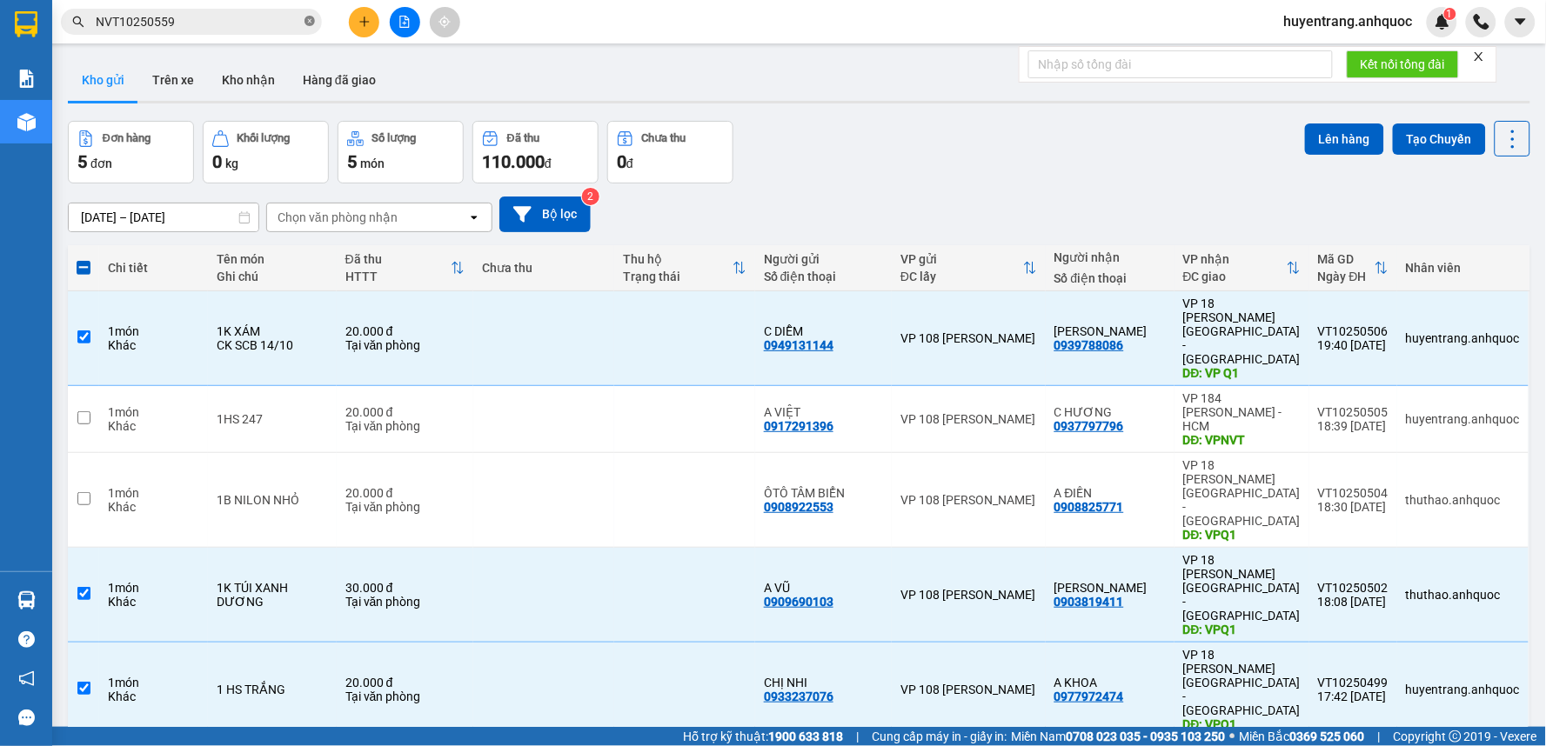
click at [306, 18] on icon "close-circle" at bounding box center [309, 21] width 10 height 10
click at [258, 67] on button "Kho nhận" at bounding box center [248, 80] width 81 height 42
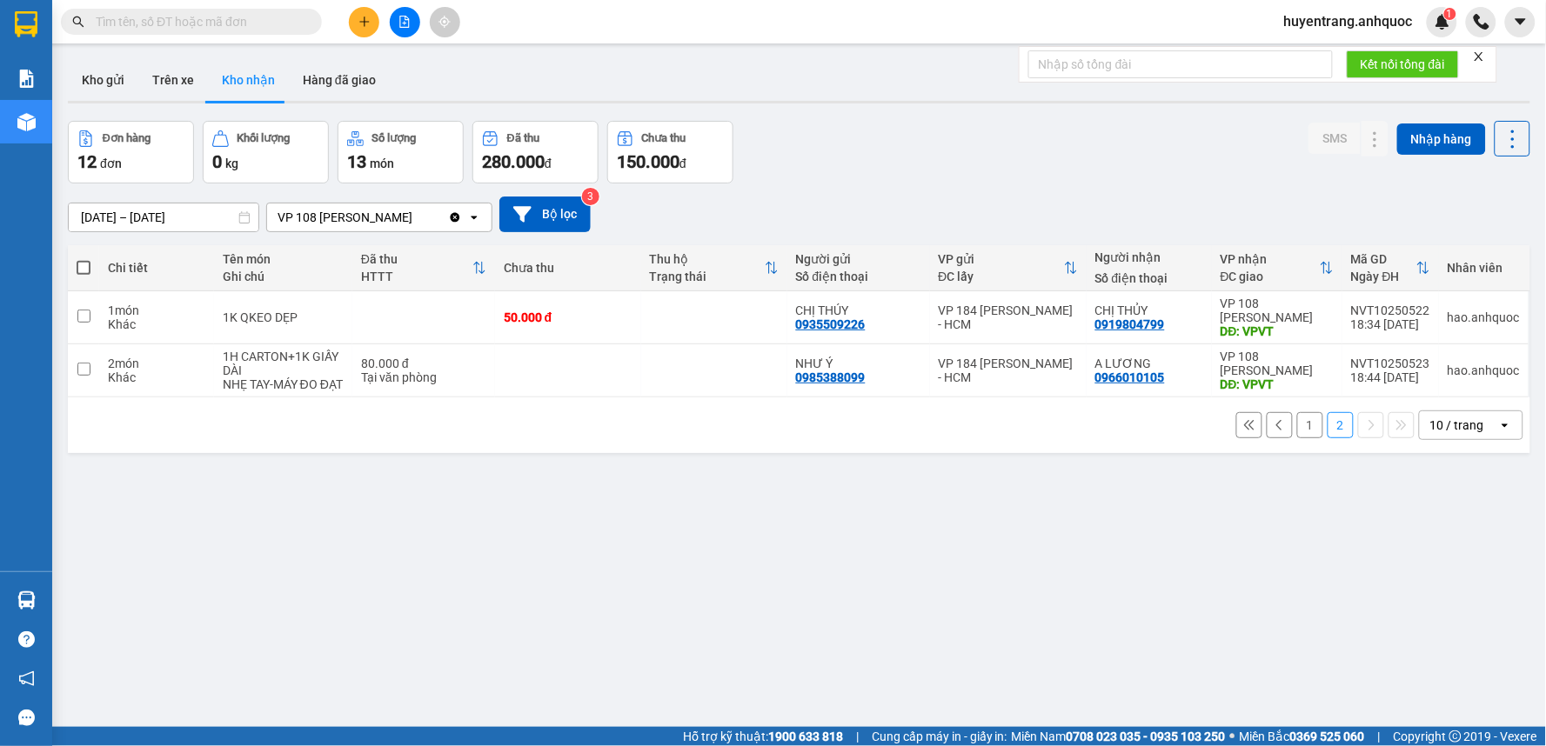
click at [264, 22] on input "text" at bounding box center [198, 21] width 205 height 19
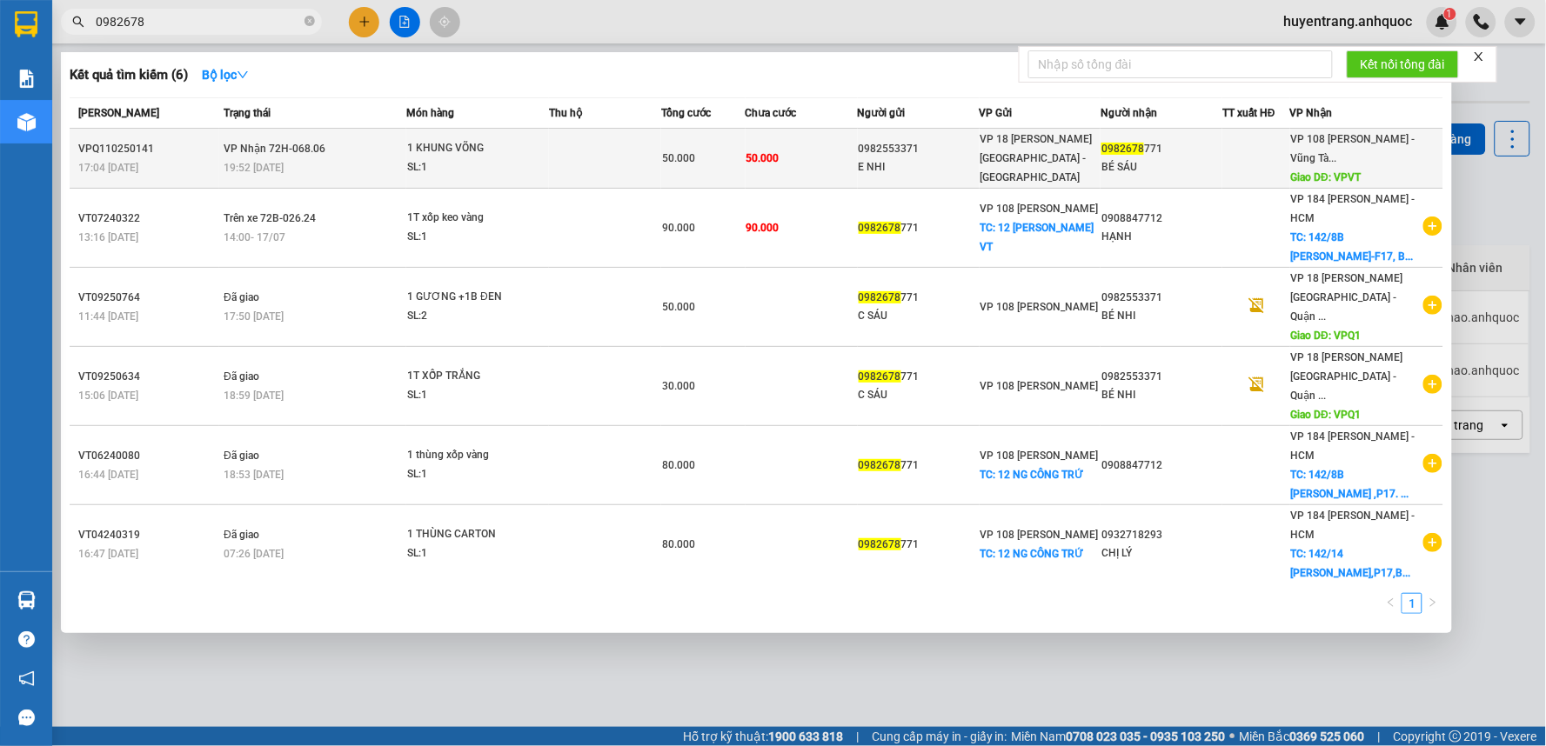
type input "0982678"
click at [257, 163] on span "19:52 [DATE]" at bounding box center [254, 168] width 60 height 12
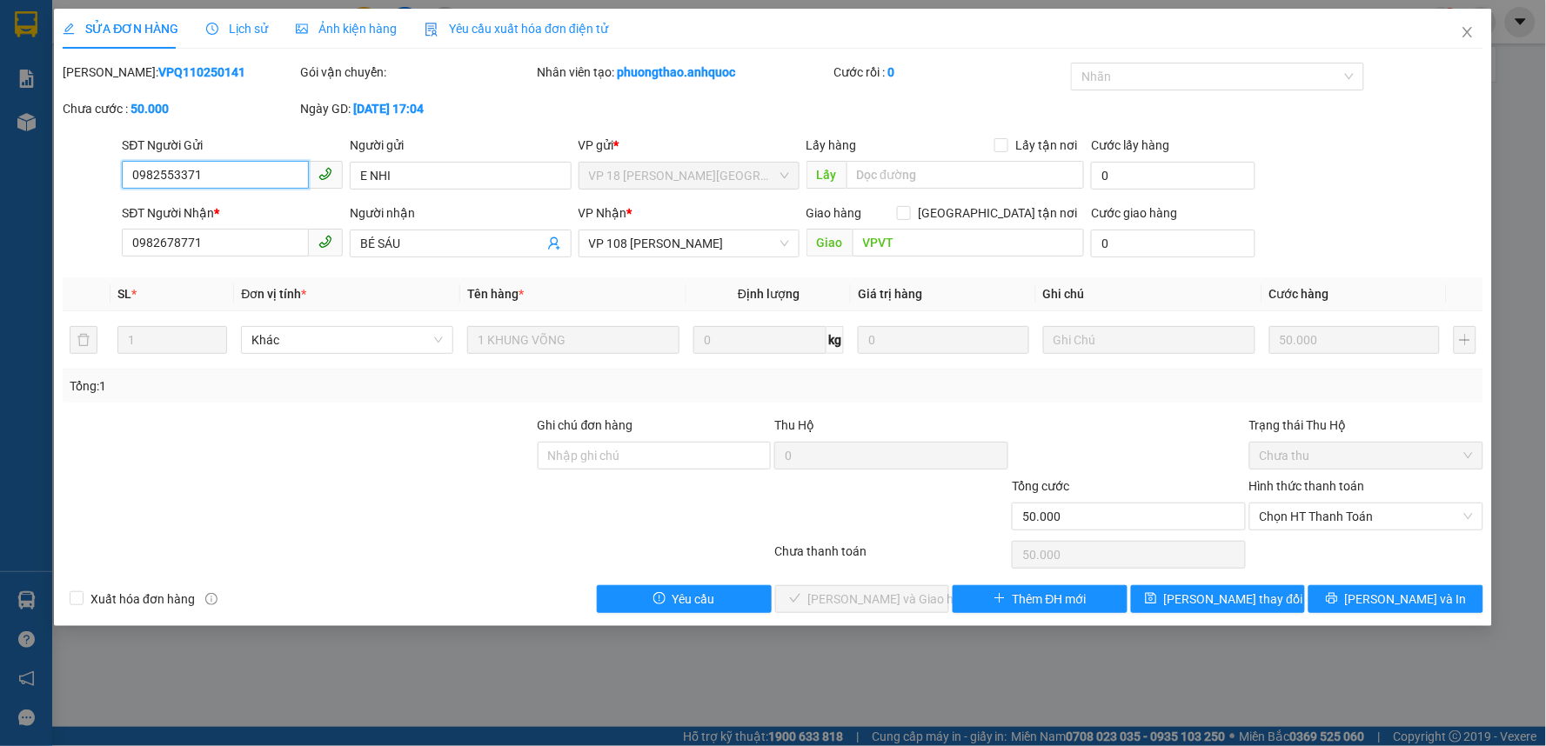
type input "0982553371"
type input "E NHI"
type input "0982678771"
type input "BÉ SÁU"
type input "VPVT"
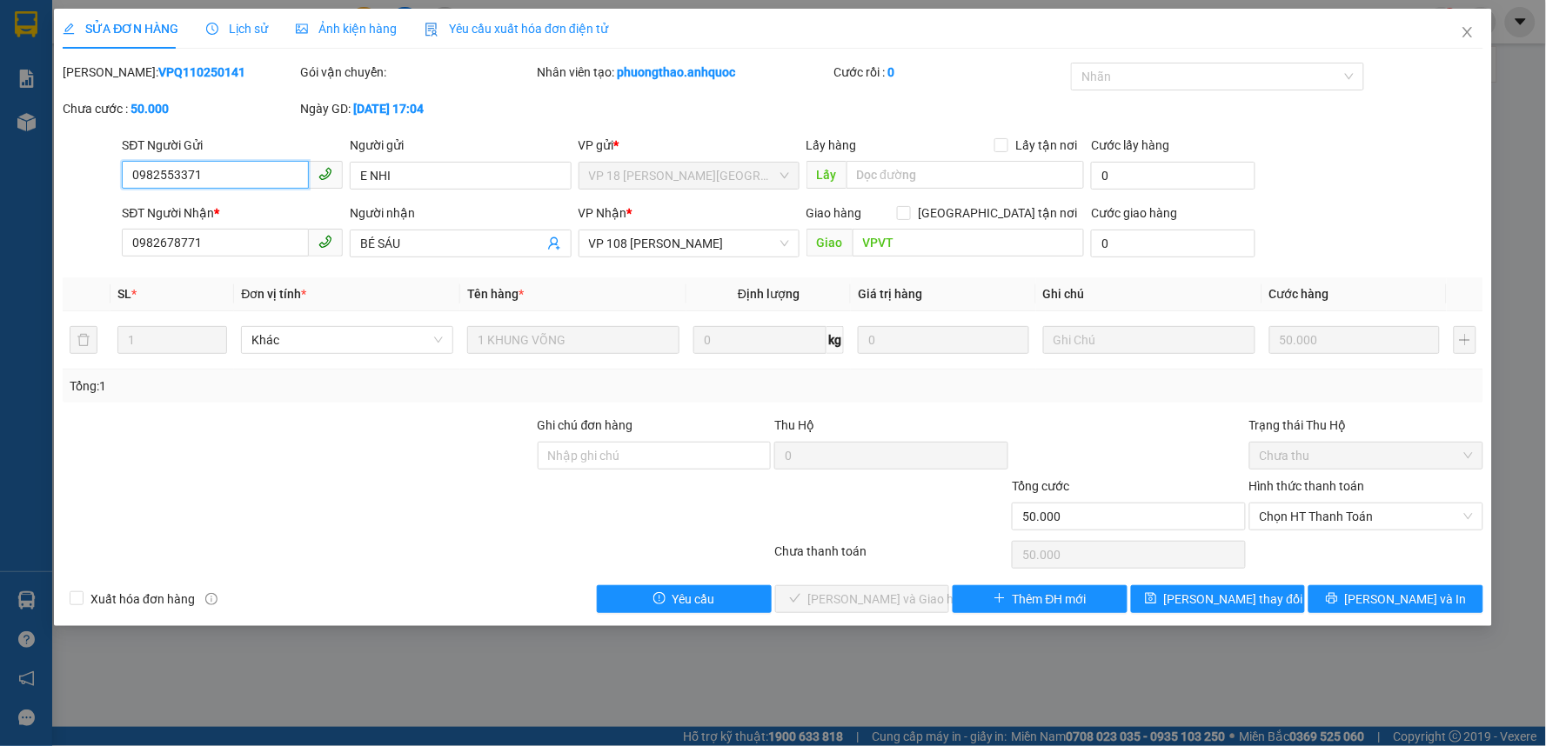
type input "50.000"
click at [1314, 524] on span "Chọn HT Thanh Toán" at bounding box center [1365, 517] width 213 height 26
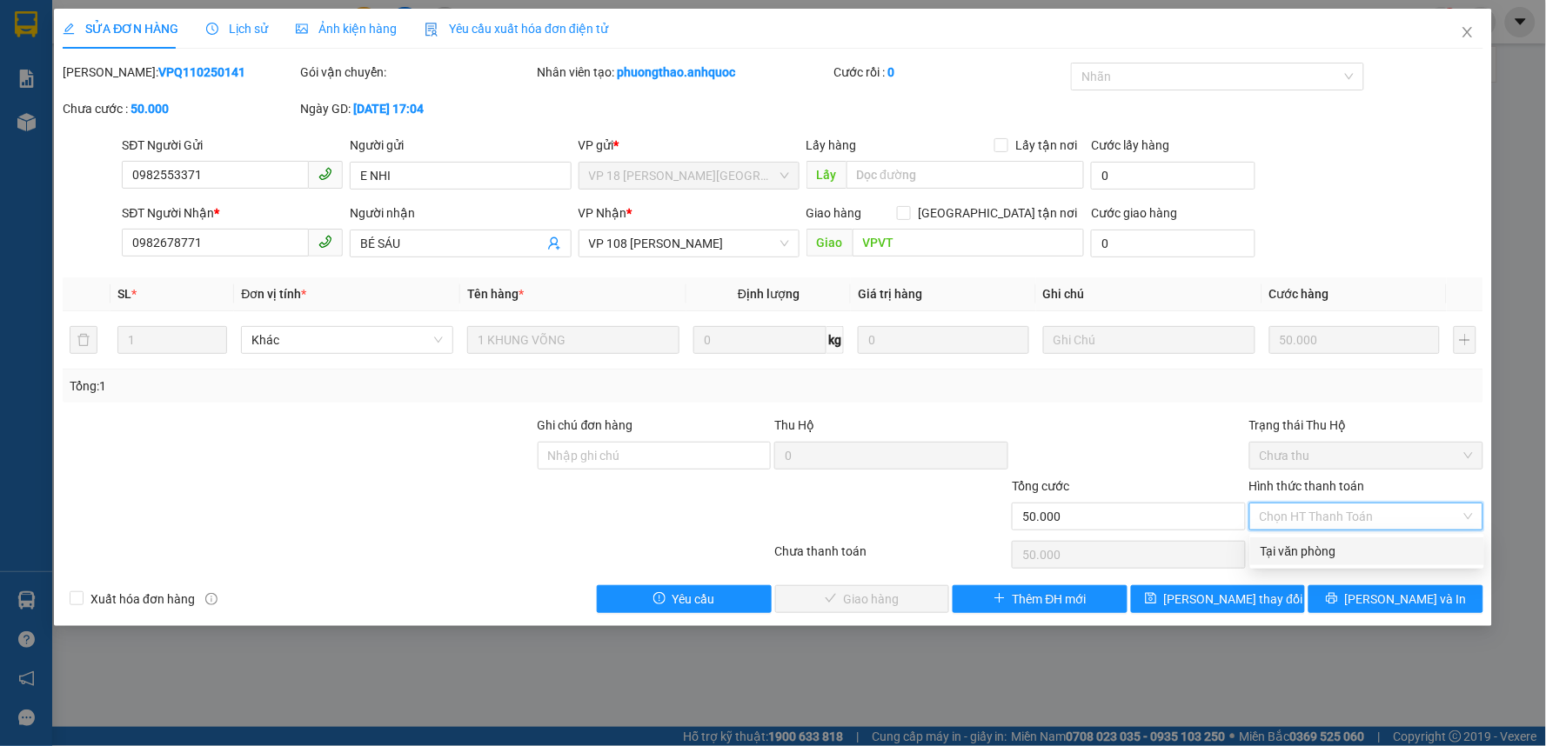
click at [1332, 554] on div "Tại văn phòng" at bounding box center [1366, 551] width 213 height 19
type input "0"
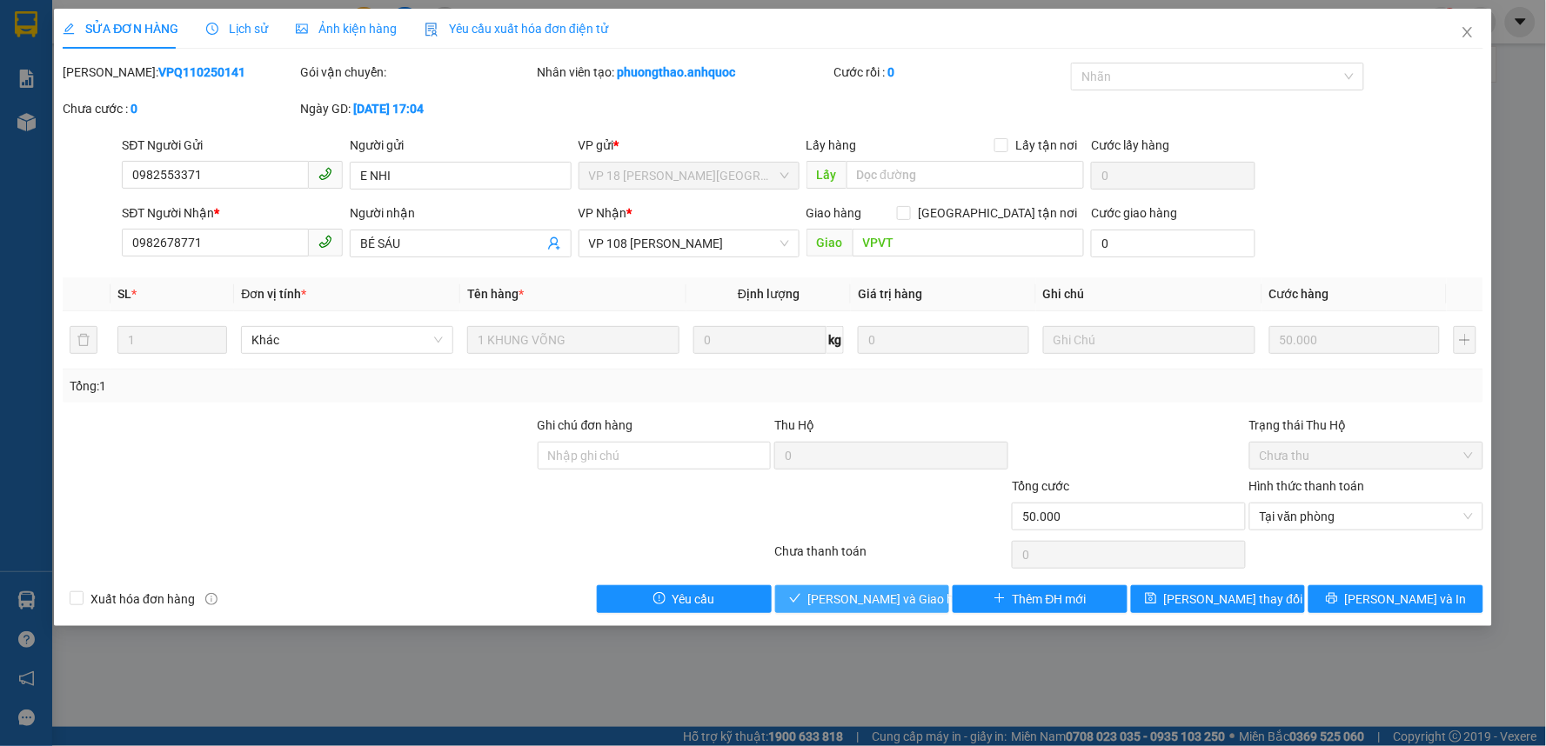
click at [861, 605] on span "[PERSON_NAME] và Giao hàng" at bounding box center [891, 599] width 167 height 19
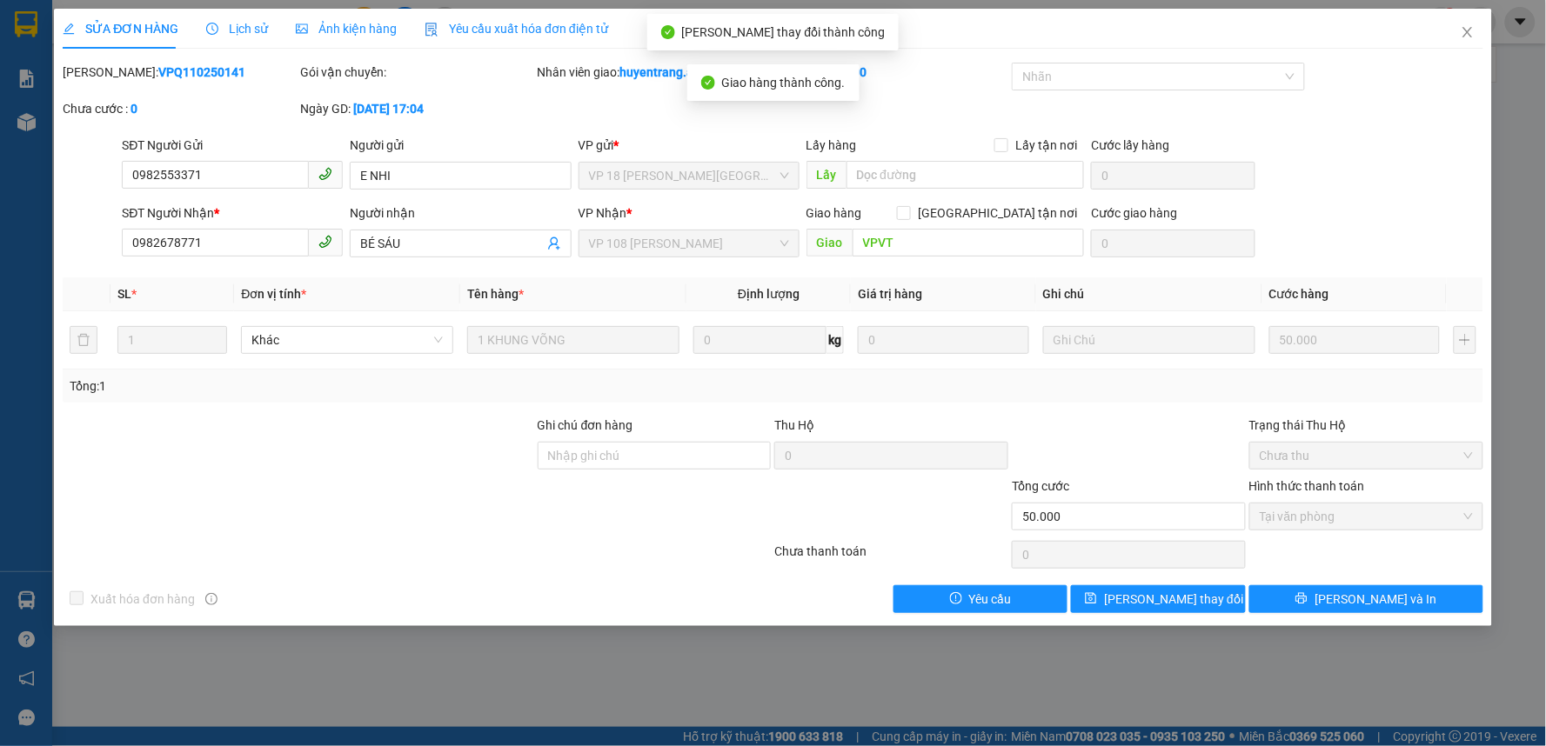
click at [248, 42] on div "Lịch sử" at bounding box center [237, 29] width 62 height 40
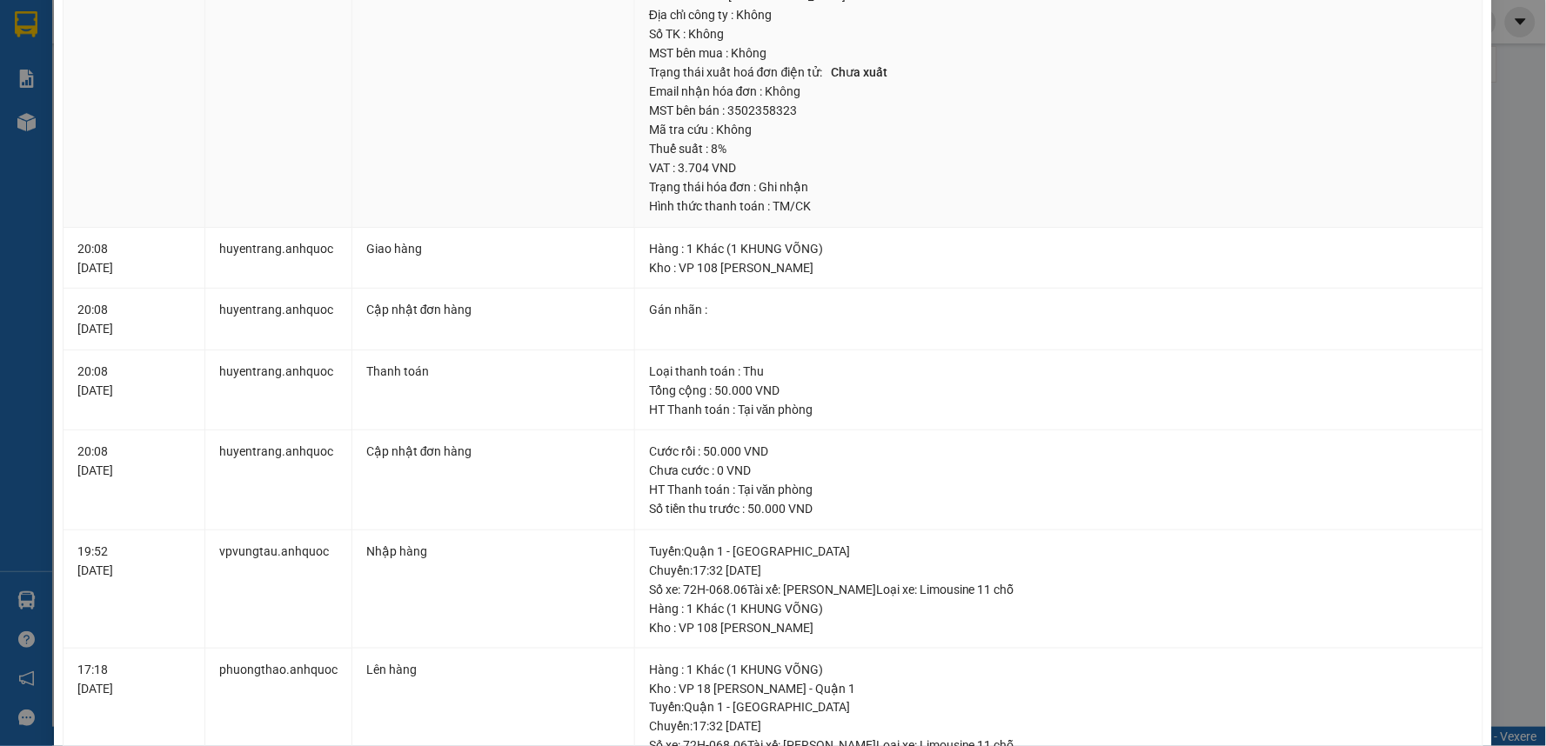
scroll to position [483, 0]
